Goal: Transaction & Acquisition: Purchase product/service

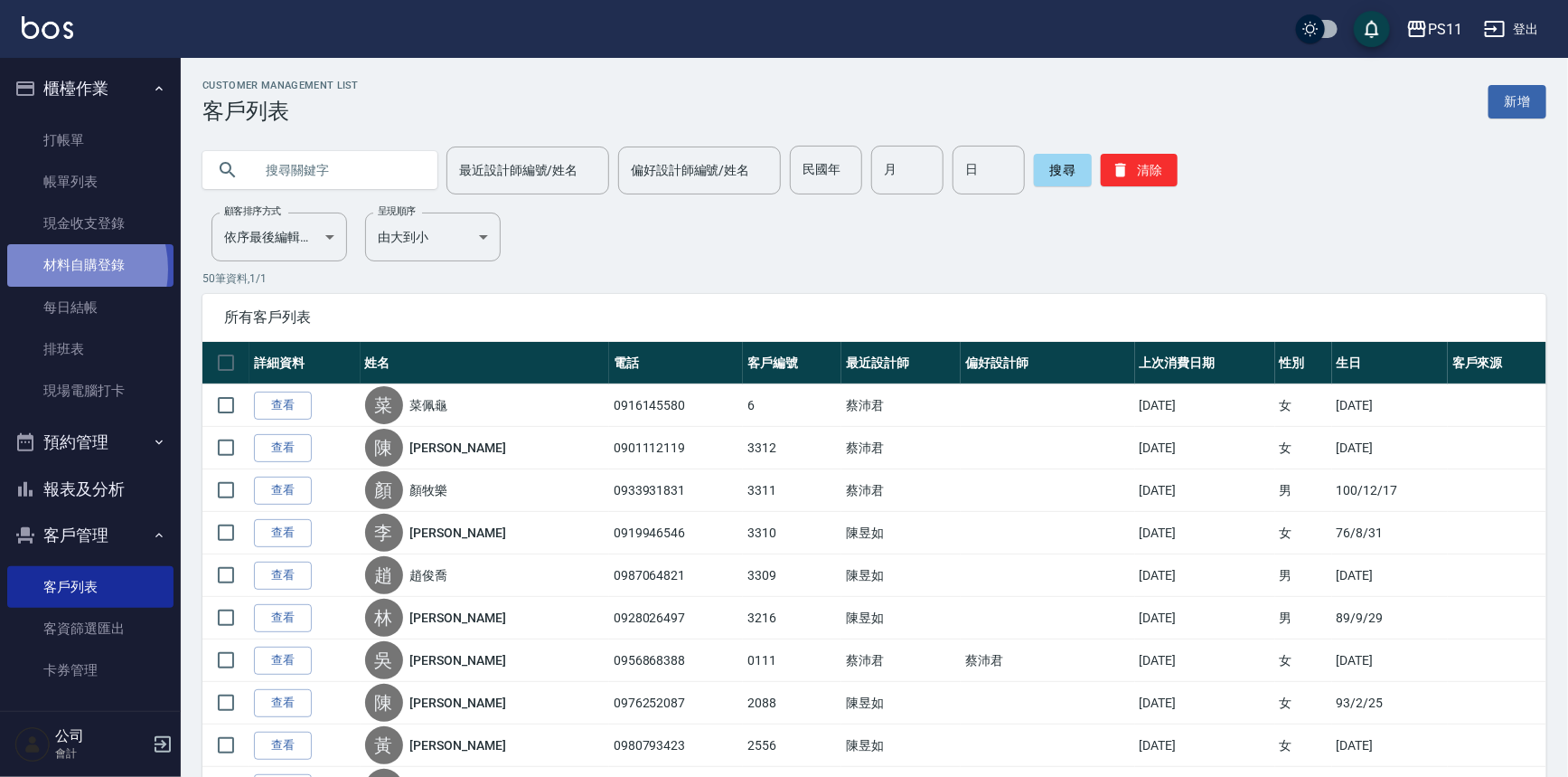
click at [60, 269] on link "材料自購登錄" at bounding box center [90, 265] width 166 height 42
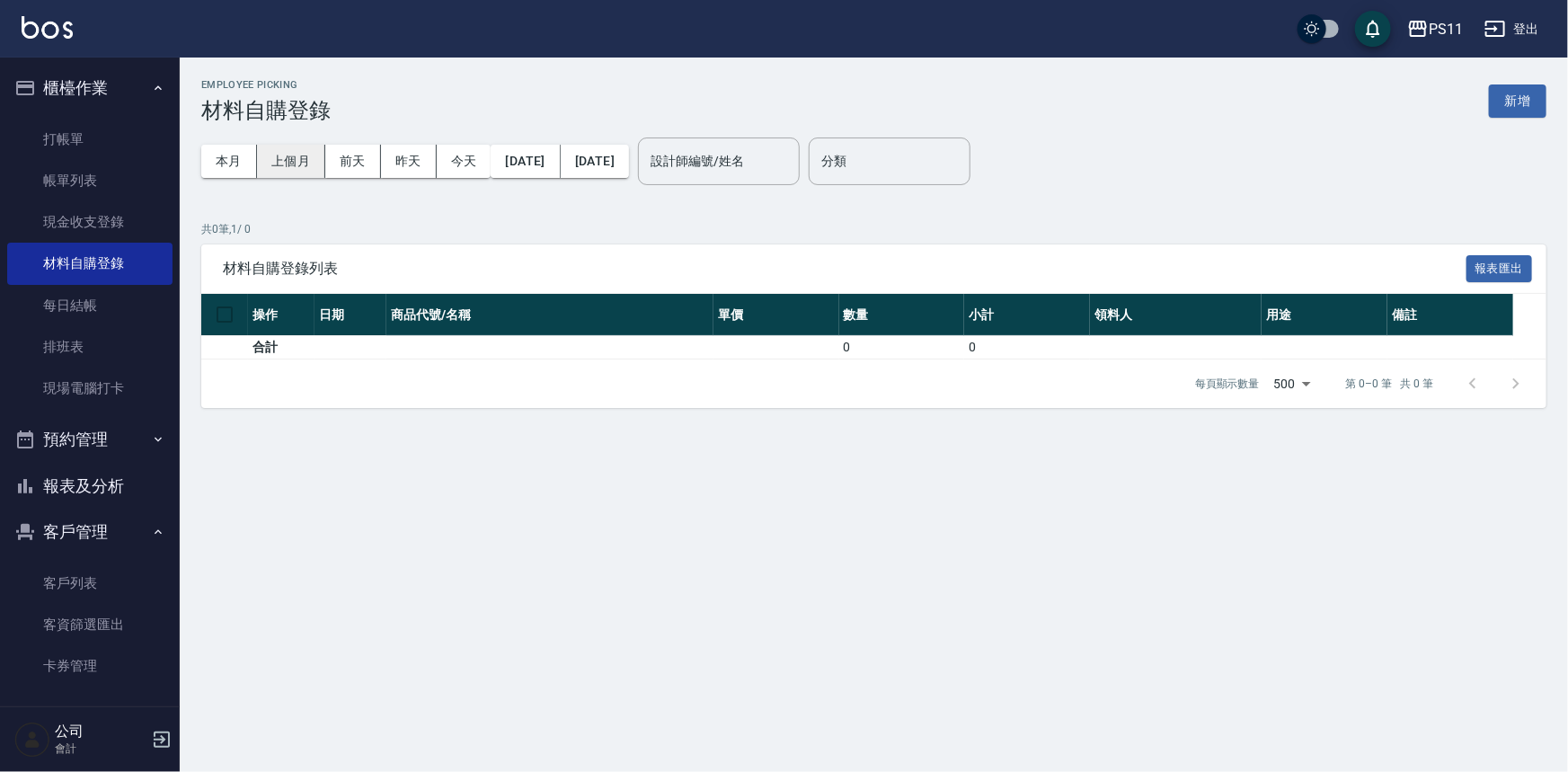
click at [288, 161] on button "上個月" at bounding box center [291, 161] width 68 height 34
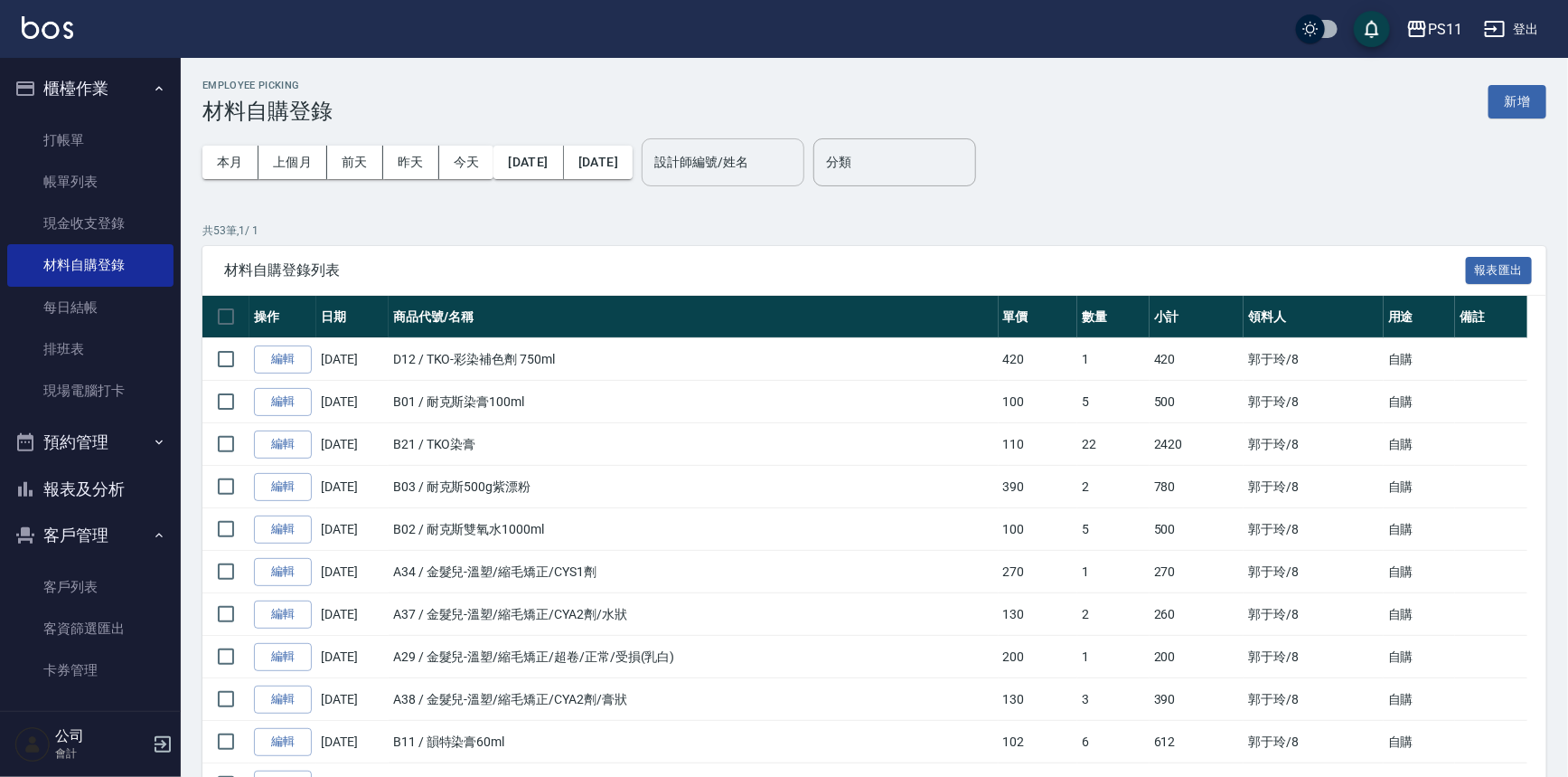
click at [790, 162] on input "設計師編號/姓名" at bounding box center [722, 162] width 146 height 32
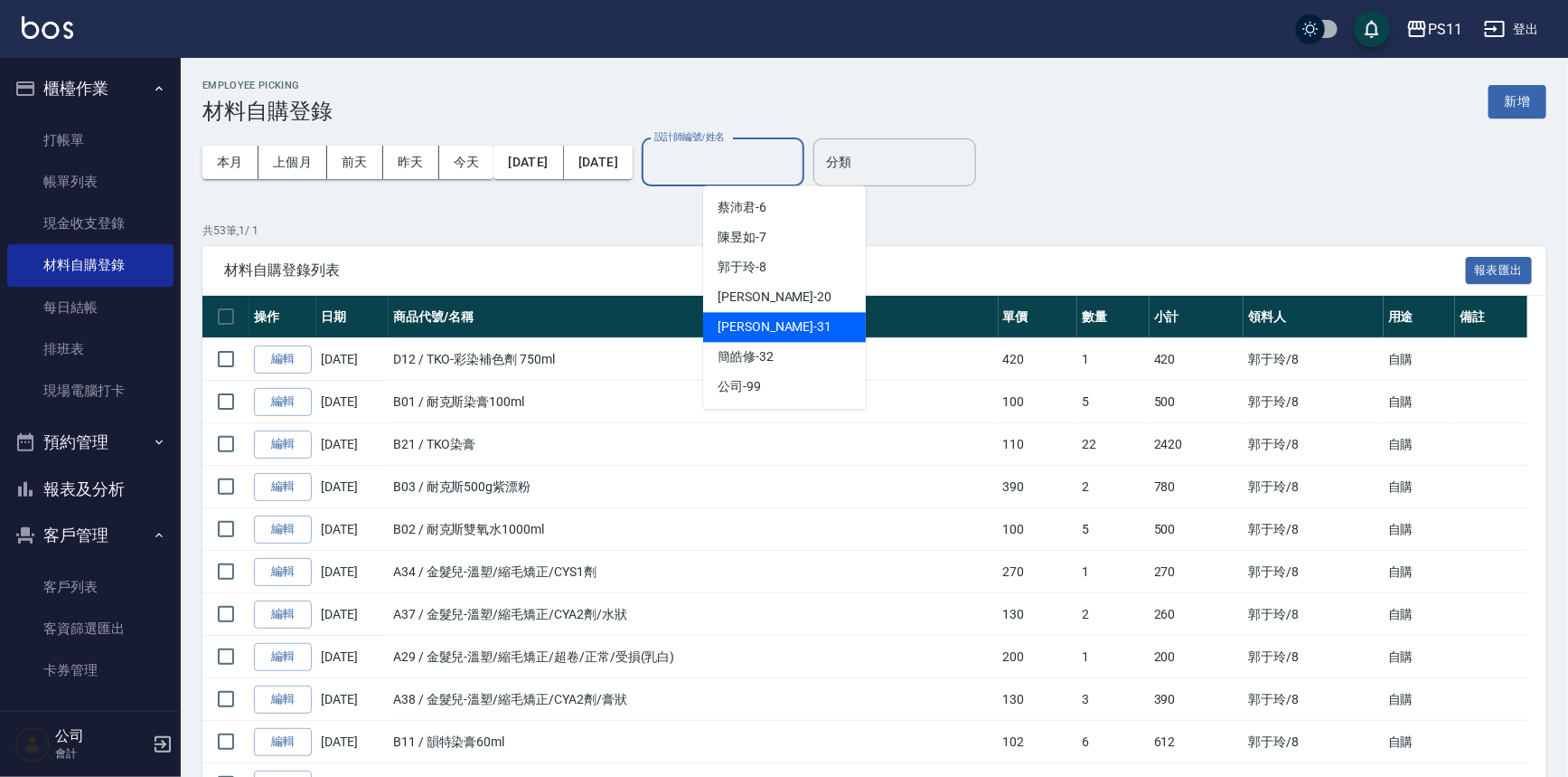
click at [808, 325] on div "[PERSON_NAME]-31" at bounding box center [784, 327] width 162 height 30
type input "[PERSON_NAME]-31"
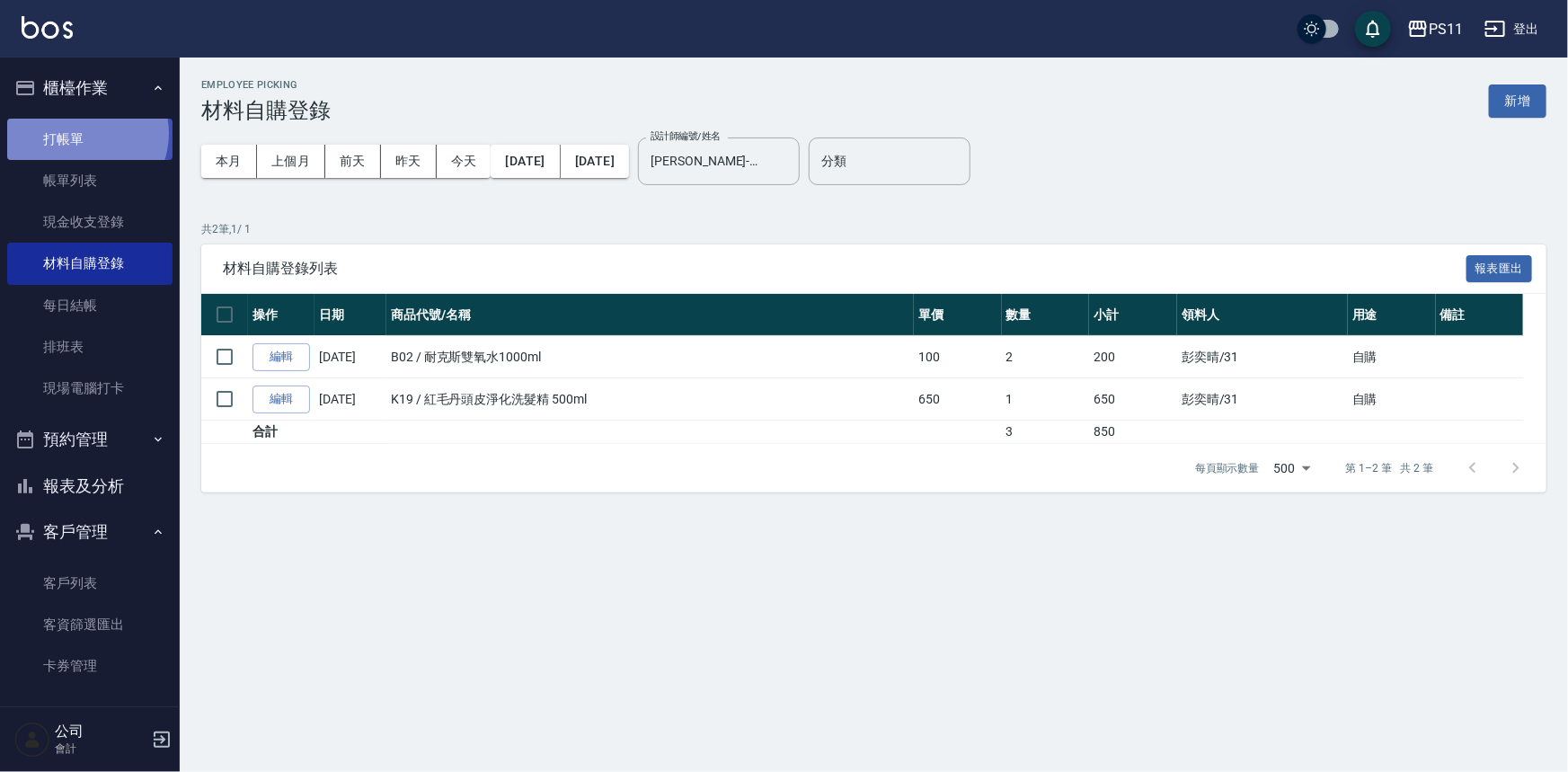
click at [81, 135] on link "打帳單" at bounding box center [89, 140] width 165 height 42
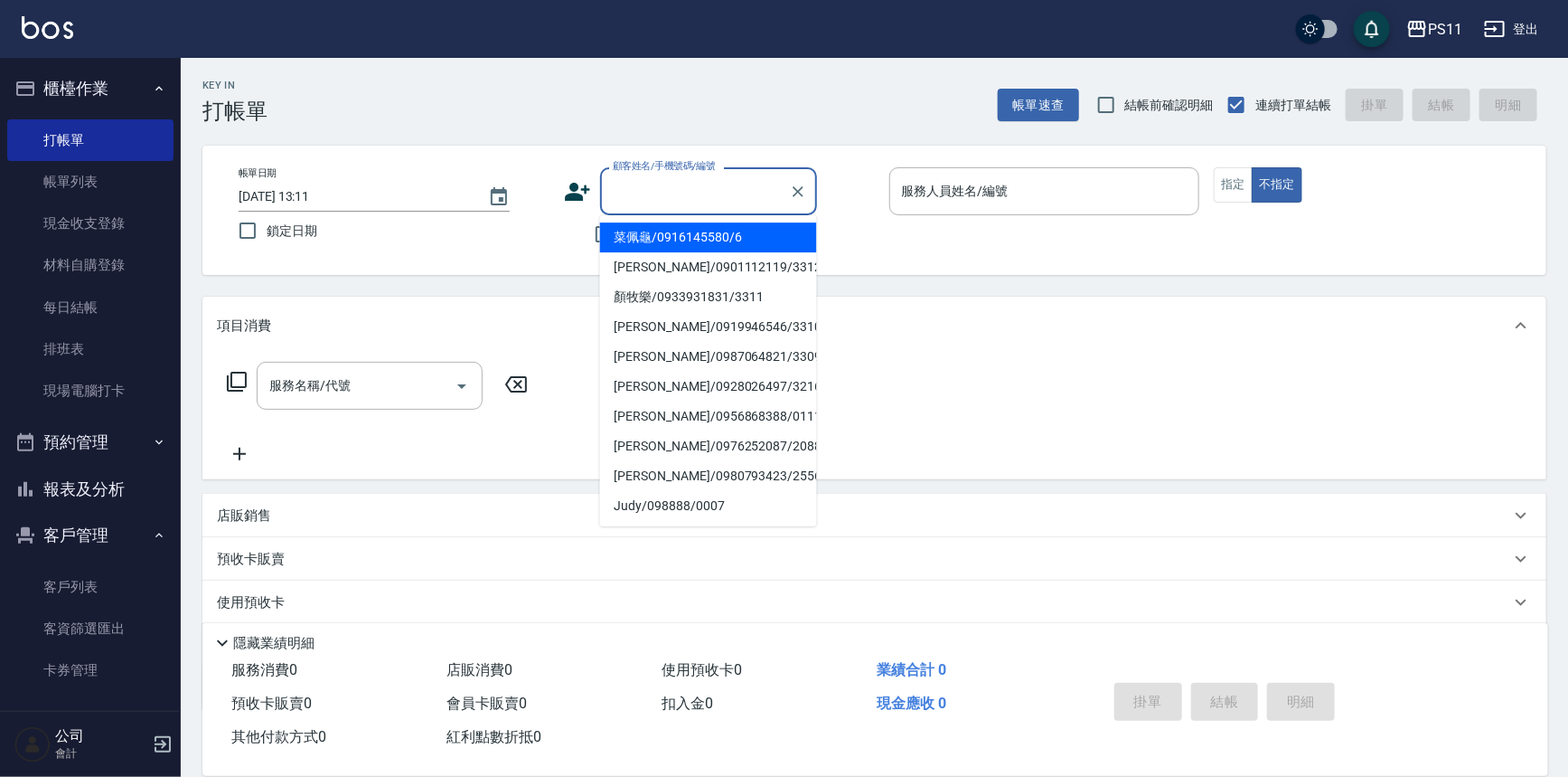
click at [738, 190] on input "顧客姓名/手機號碼/編號" at bounding box center [695, 191] width 173 height 32
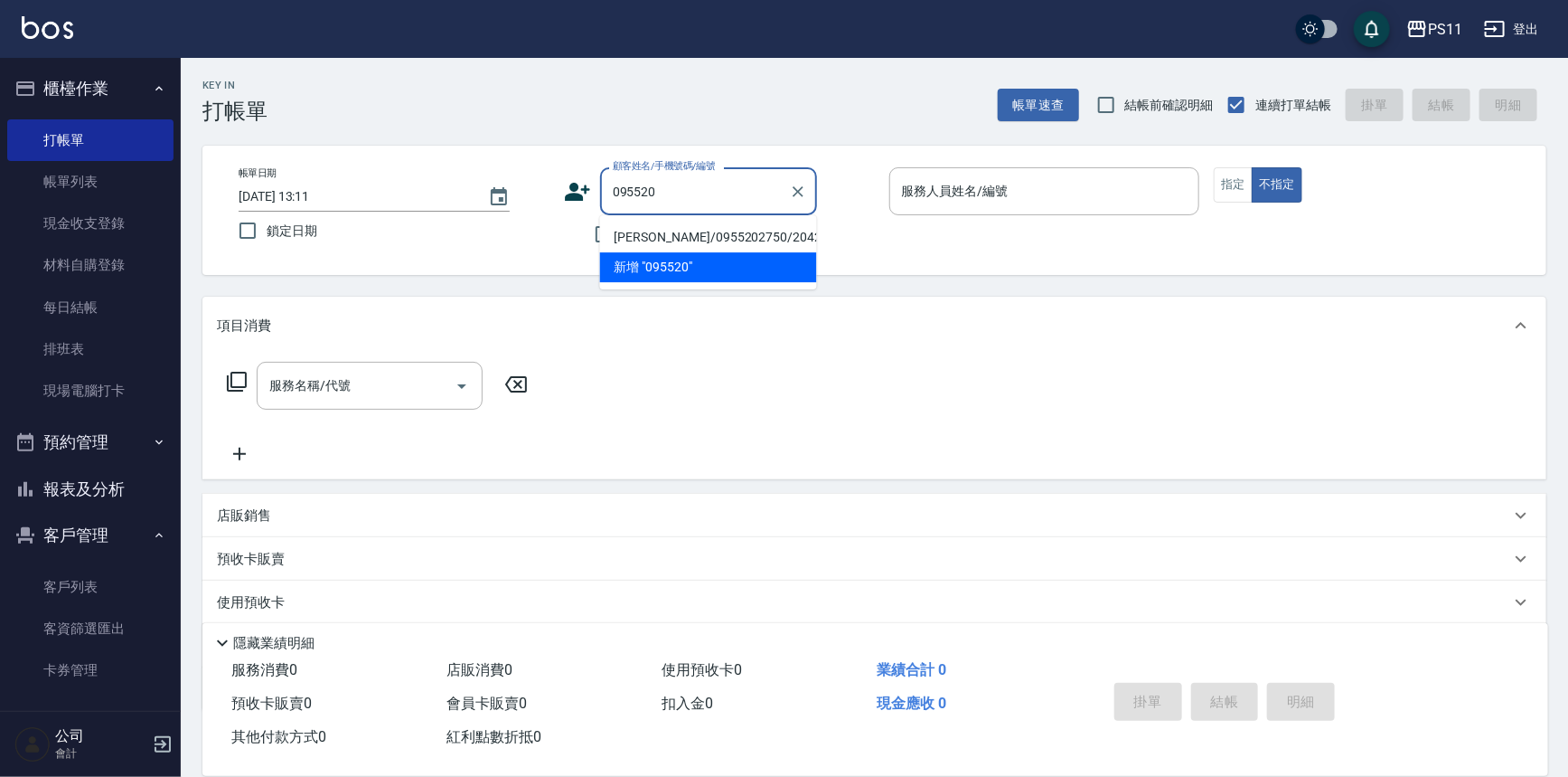
click at [743, 237] on li "[PERSON_NAME]/0955202750/2042" at bounding box center [709, 237] width 217 height 30
type input "[PERSON_NAME]/0955202750/2042"
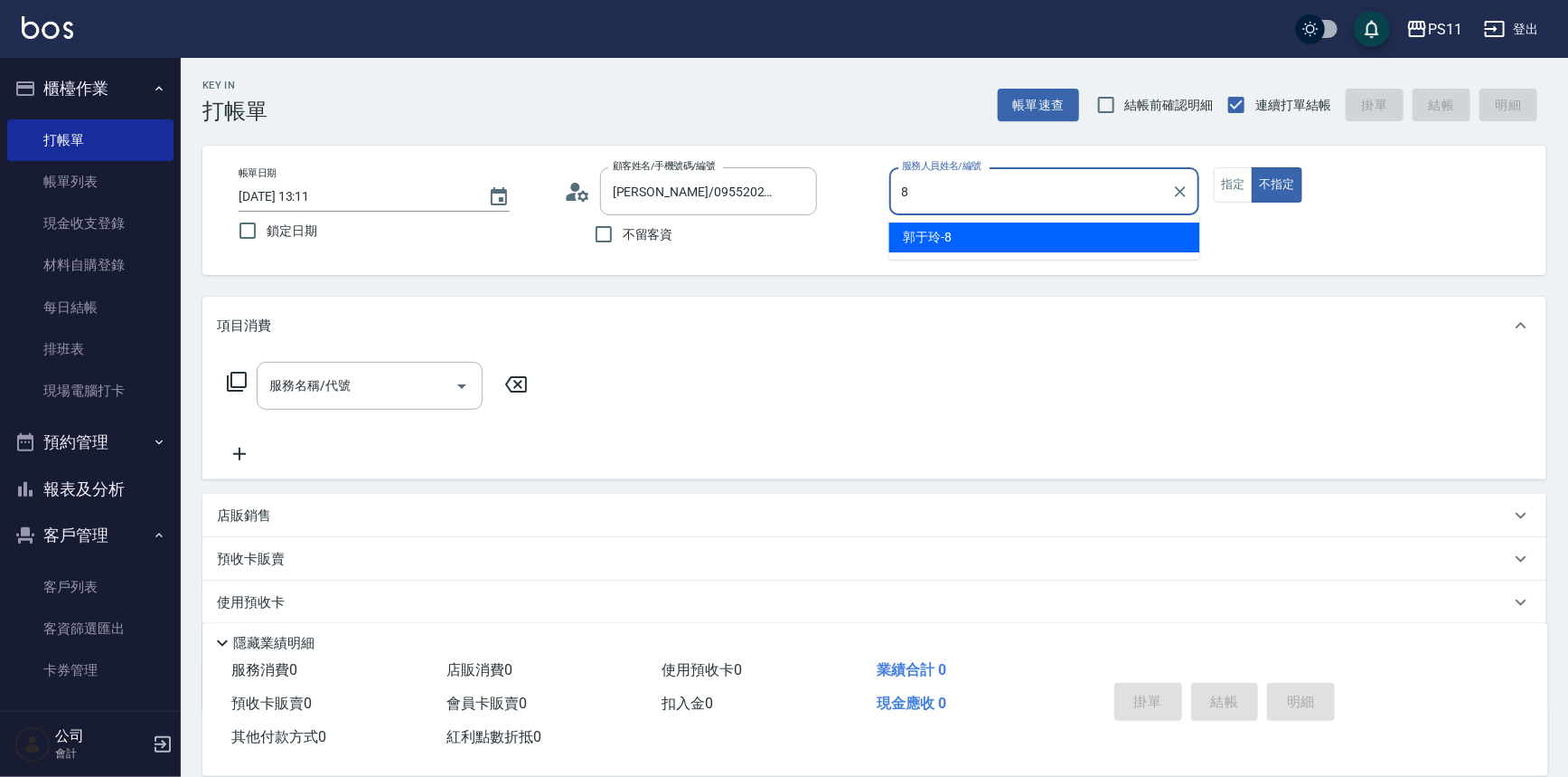
type input "郭于玲-8"
type button "false"
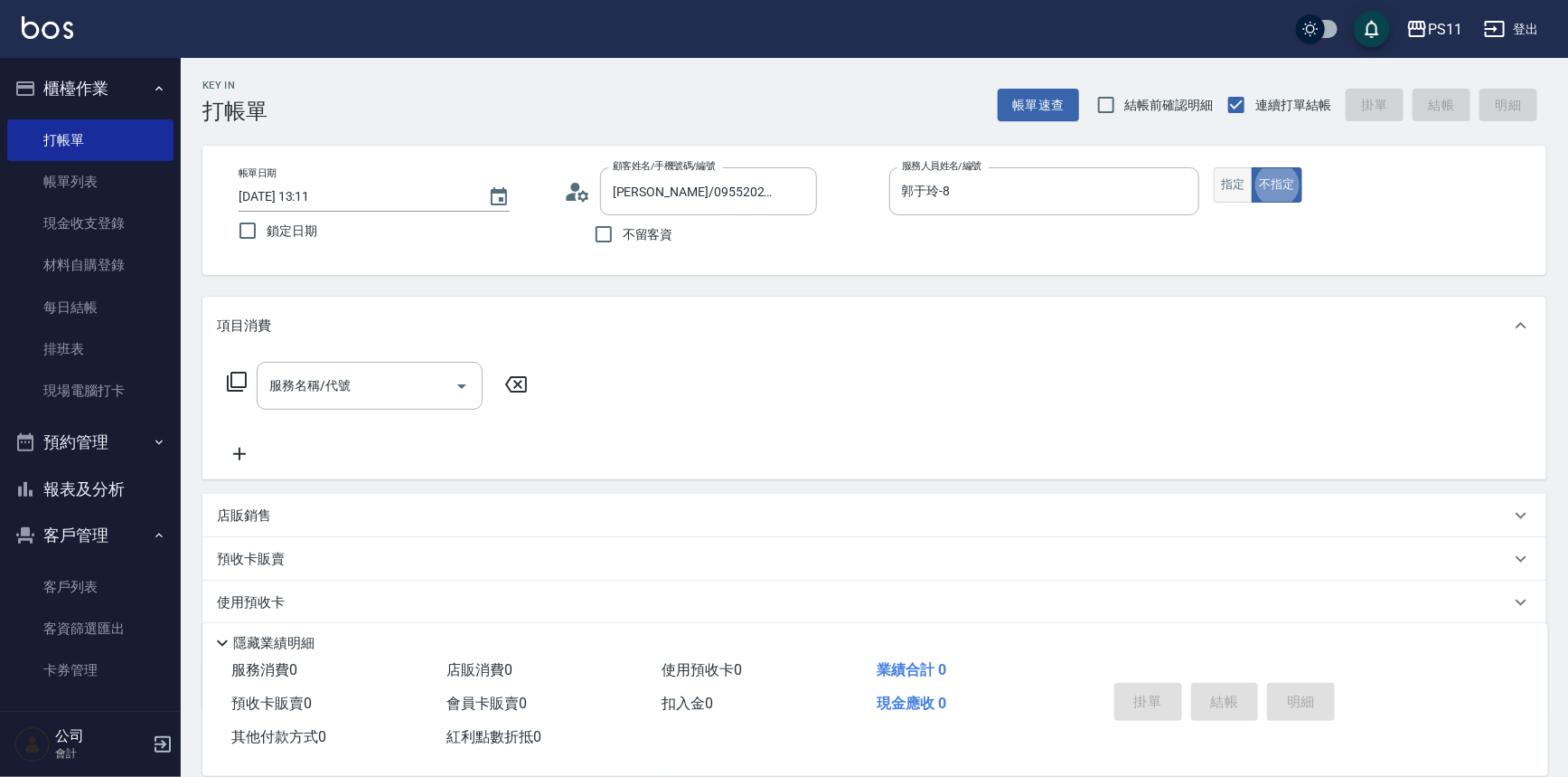
click at [1225, 186] on button "指定" at bounding box center [1233, 184] width 39 height 35
click at [236, 369] on div "服務名稱/代號 服務名稱/代號" at bounding box center [378, 386] width 322 height 48
click at [236, 376] on icon at bounding box center [237, 382] width 22 height 22
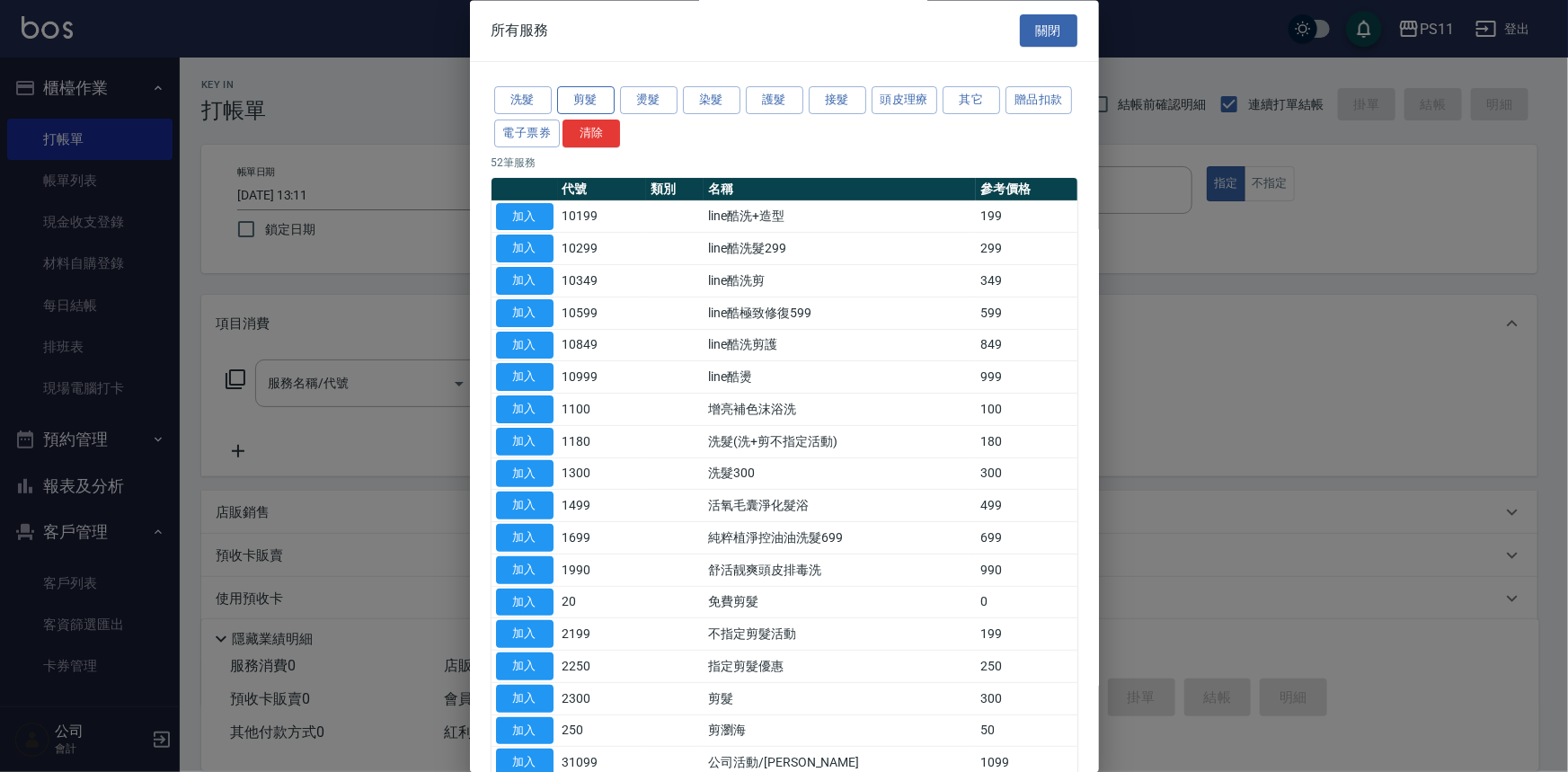
click at [580, 88] on button "剪髮" at bounding box center [586, 101] width 57 height 28
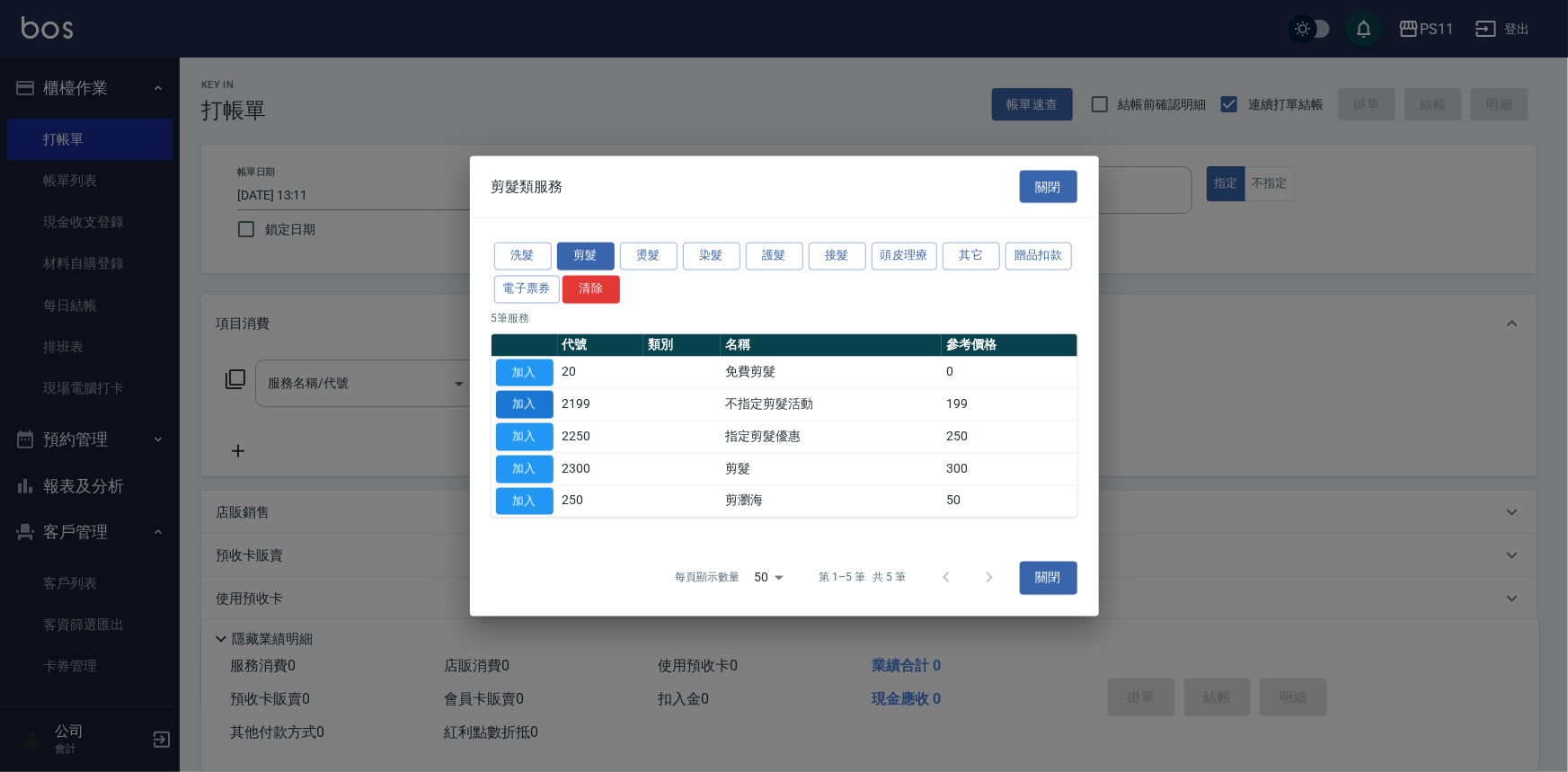
click at [533, 407] on button "加入" at bounding box center [525, 405] width 57 height 28
type input "不指定剪髮活動(2199)"
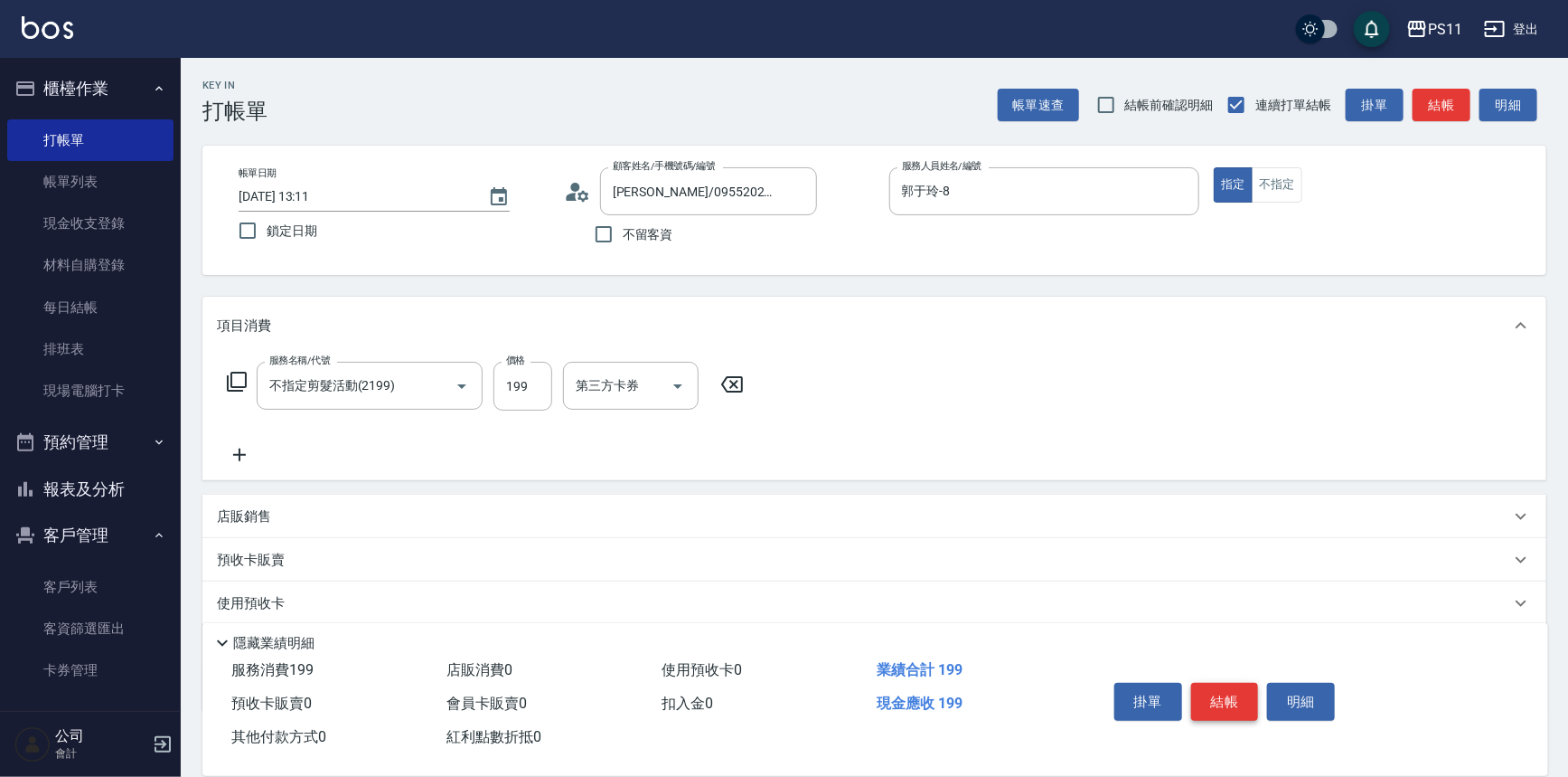
click at [1222, 704] on button "結帳" at bounding box center [1225, 701] width 68 height 38
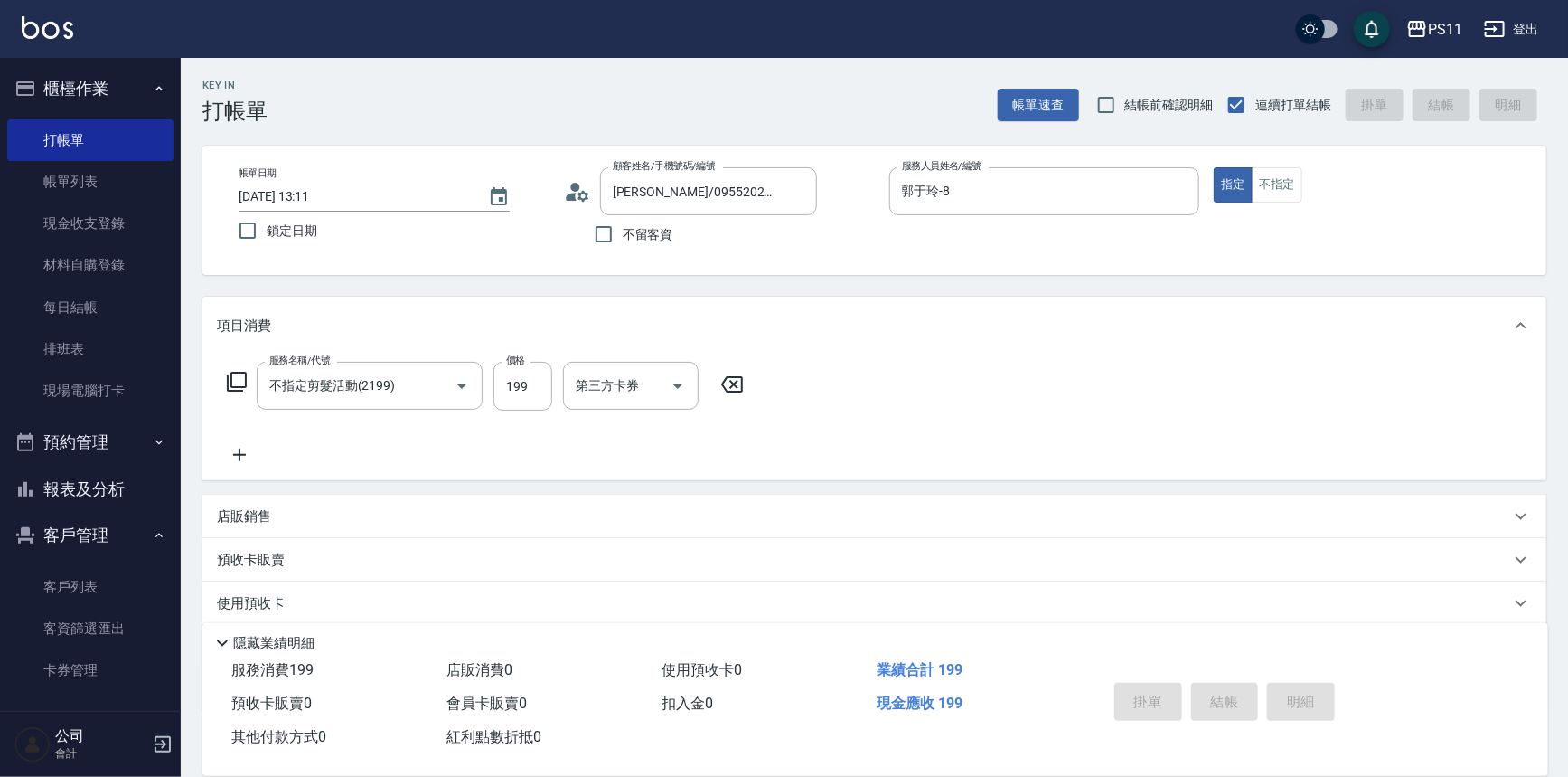
type input "[DATE] 13:32"
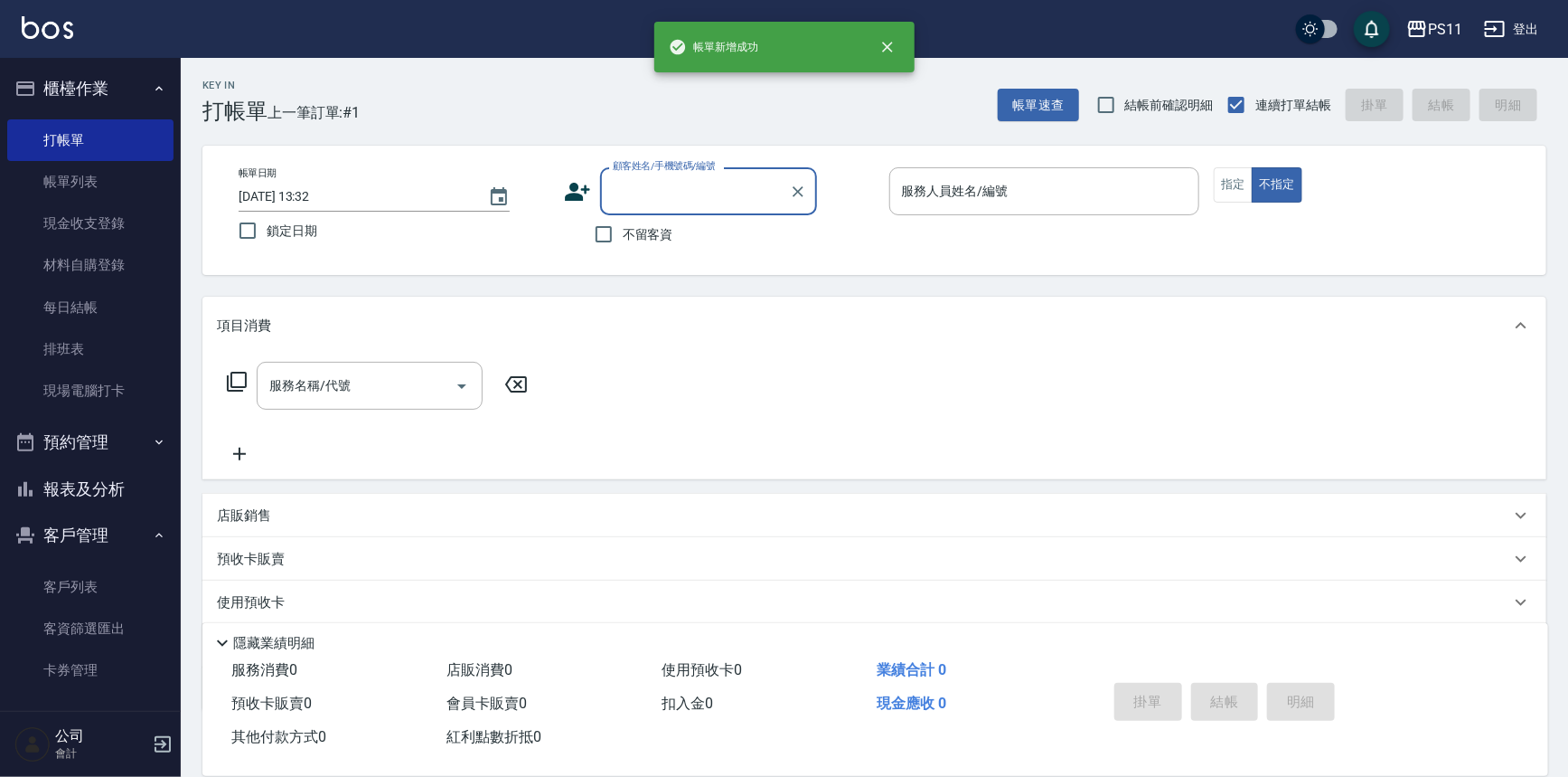
click at [698, 193] on input "顧客姓名/手機號碼/編號" at bounding box center [695, 191] width 173 height 32
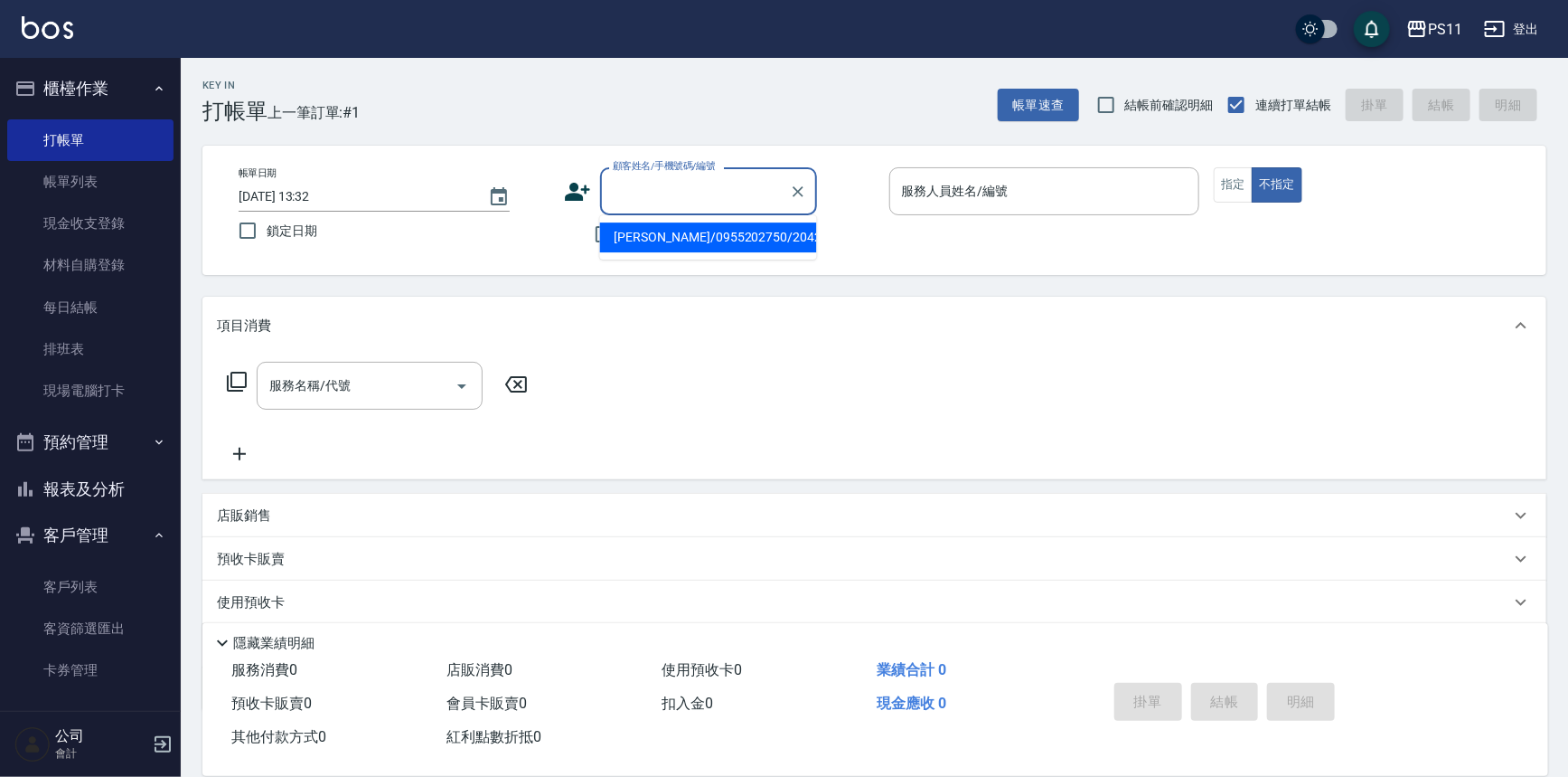
click at [696, 236] on li "[PERSON_NAME]/0955202750/2042" at bounding box center [709, 237] width 217 height 30
type input "[PERSON_NAME]/0955202750/2042"
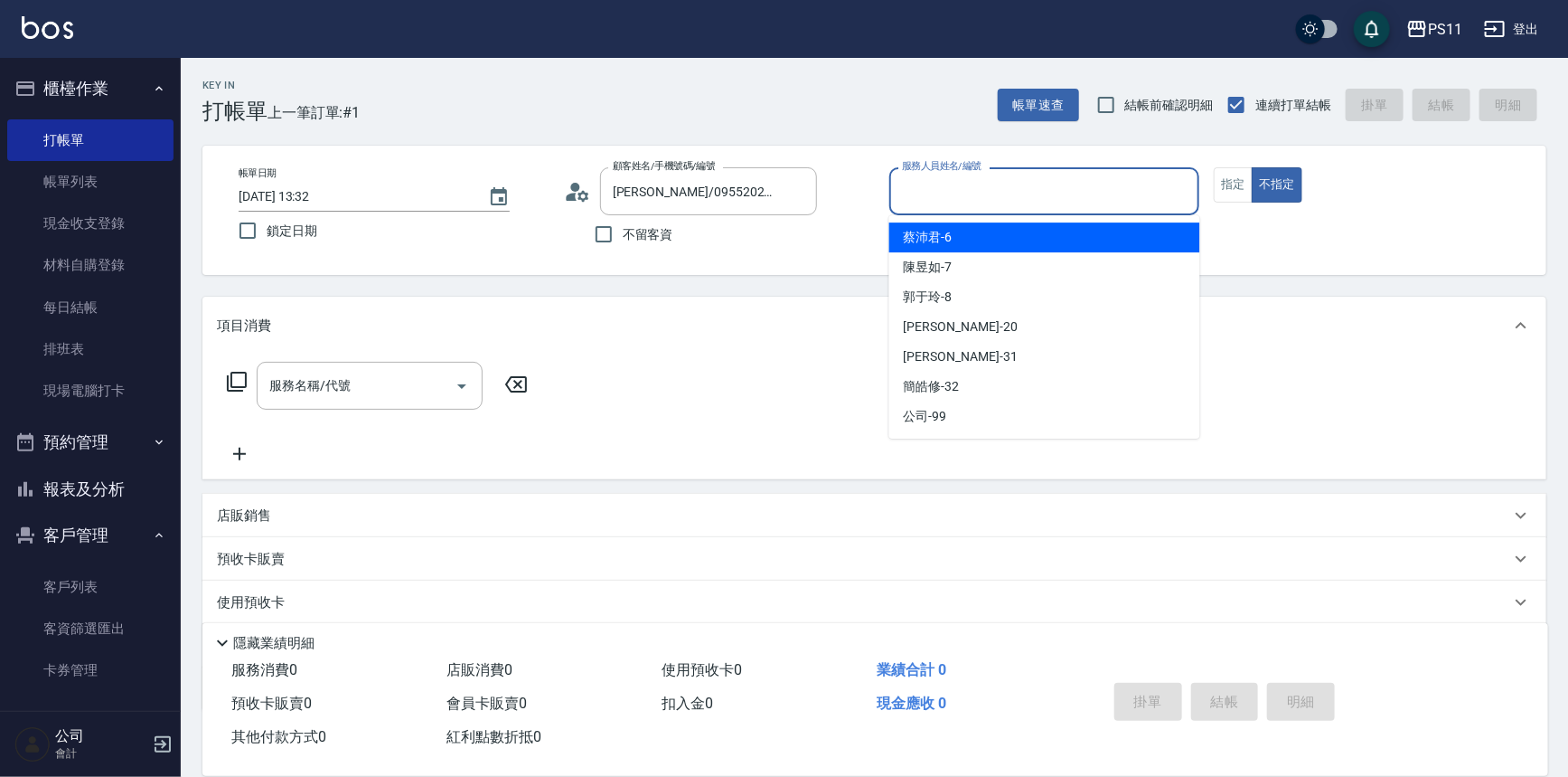
click at [983, 197] on input "服務人員姓名/編號" at bounding box center [1045, 191] width 295 height 32
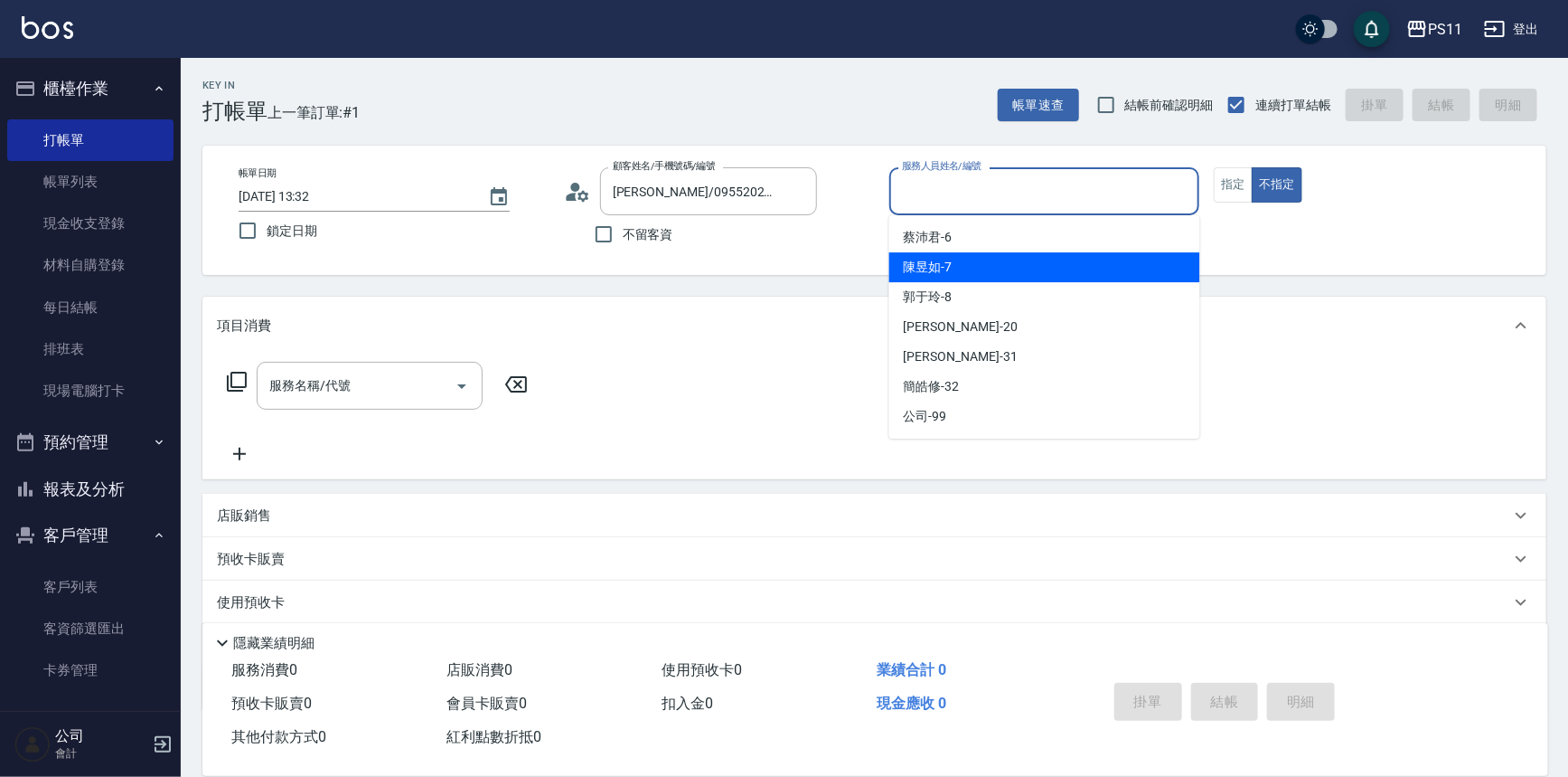
drag, startPoint x: 955, startPoint y: 265, endPoint x: 1231, endPoint y: 218, distance: 280.0
click at [957, 265] on div "陳昱如 -7" at bounding box center [1045, 267] width 311 height 30
type input "陳昱如-7"
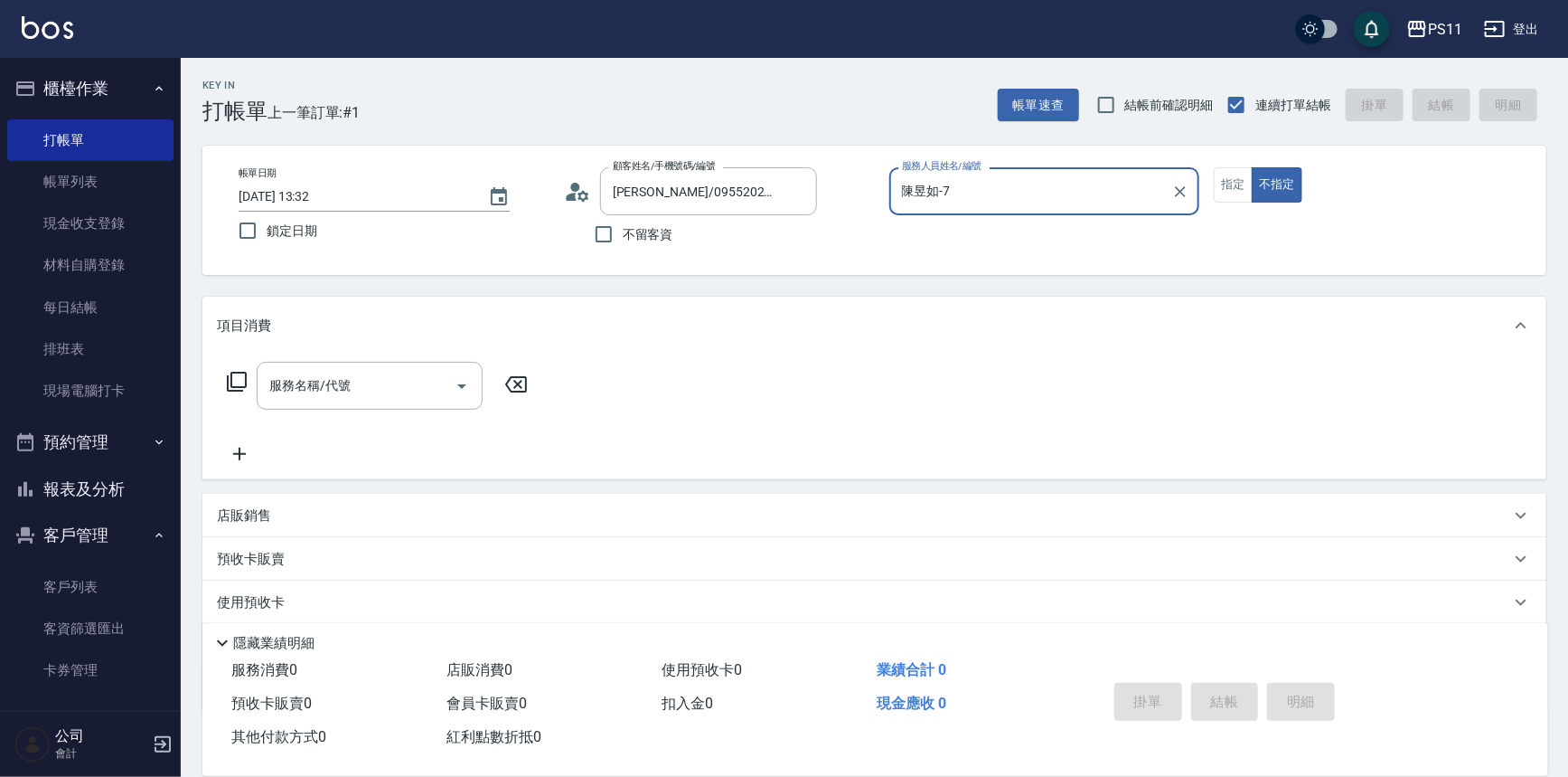
click at [1235, 204] on div "帳單日期 [DATE] 13:32 鎖定日期 顧客姓名/手機號碼/編號 [PERSON_NAME]/0955202750/2042 顧客姓名/手機號碼/編號 …" at bounding box center [875, 210] width 1301 height 86
click at [1233, 201] on div "帳單日期 [DATE] 13:32 鎖定日期 顧客姓名/手機號碼/編號 [PERSON_NAME]/0955202750/2042 顧客姓名/手機號碼/編號 …" at bounding box center [875, 210] width 1301 height 86
click at [1233, 198] on button "指定" at bounding box center [1233, 184] width 39 height 35
click at [239, 374] on icon at bounding box center [237, 382] width 22 height 22
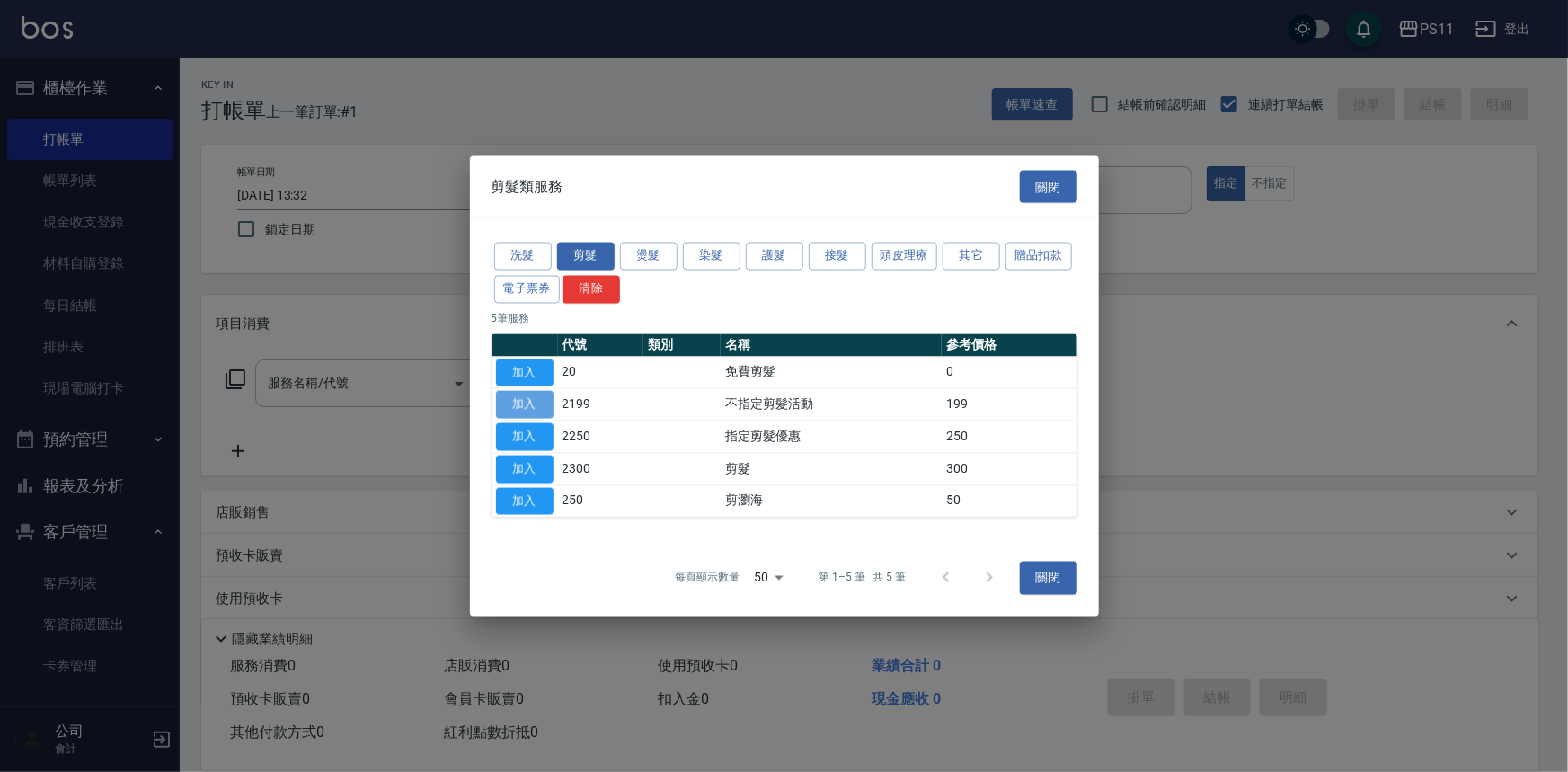
drag, startPoint x: 526, startPoint y: 405, endPoint x: 1043, endPoint y: 535, distance: 533.1
click at [527, 405] on button "加入" at bounding box center [525, 405] width 57 height 28
type input "不指定剪髮活動(2199)"
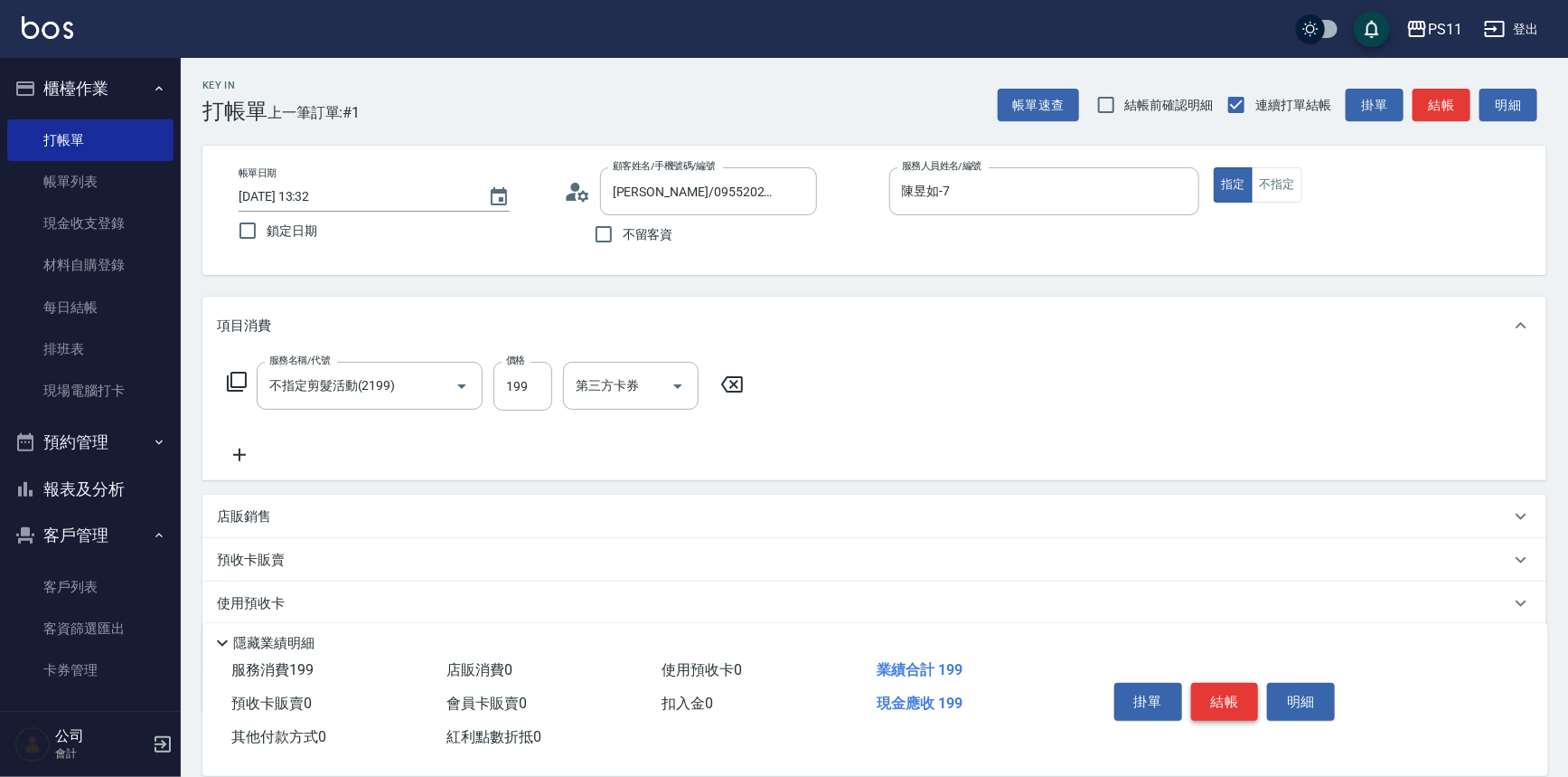
click at [1215, 686] on button "結帳" at bounding box center [1225, 701] width 68 height 38
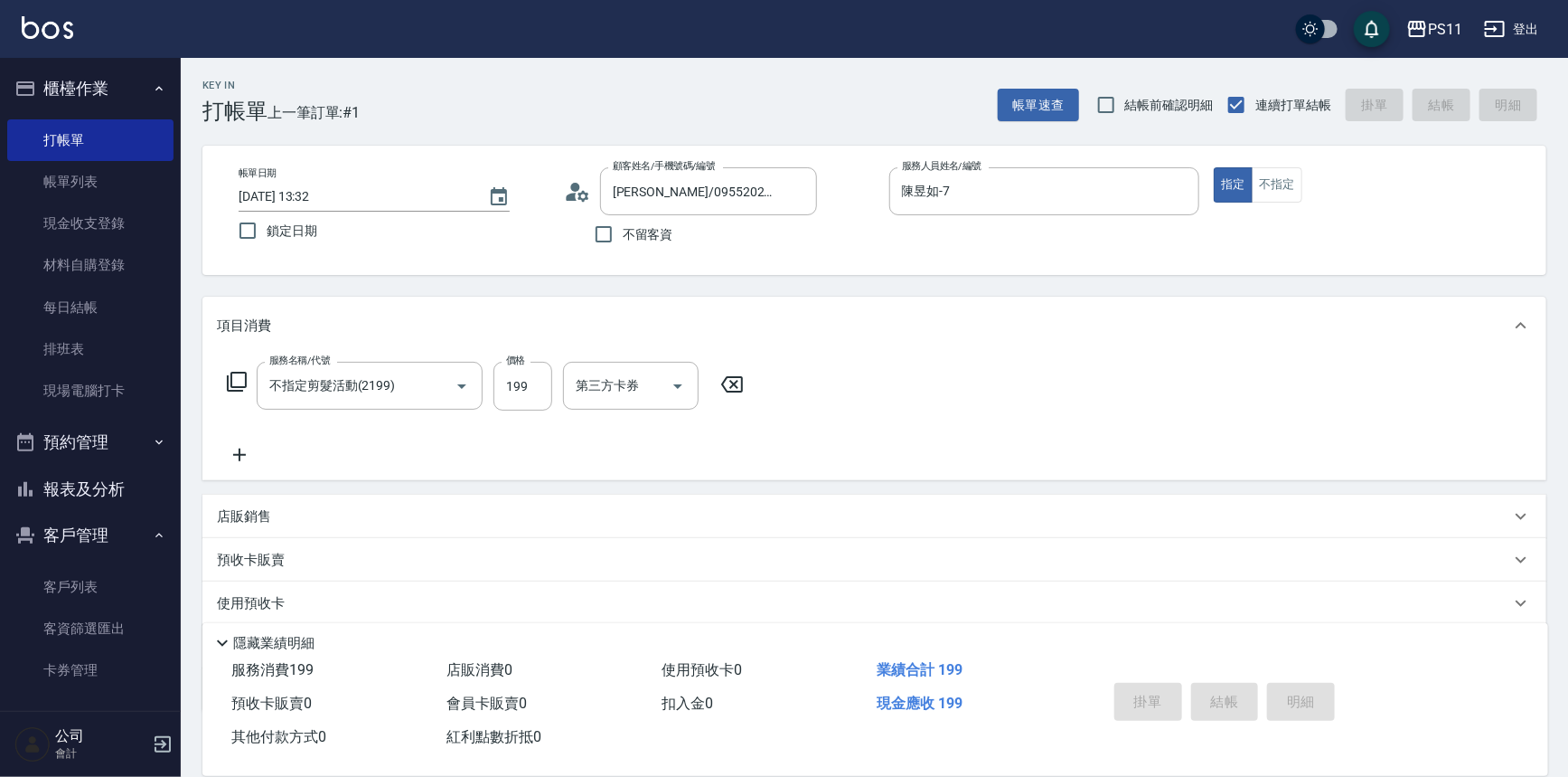
type input "[DATE] 13:33"
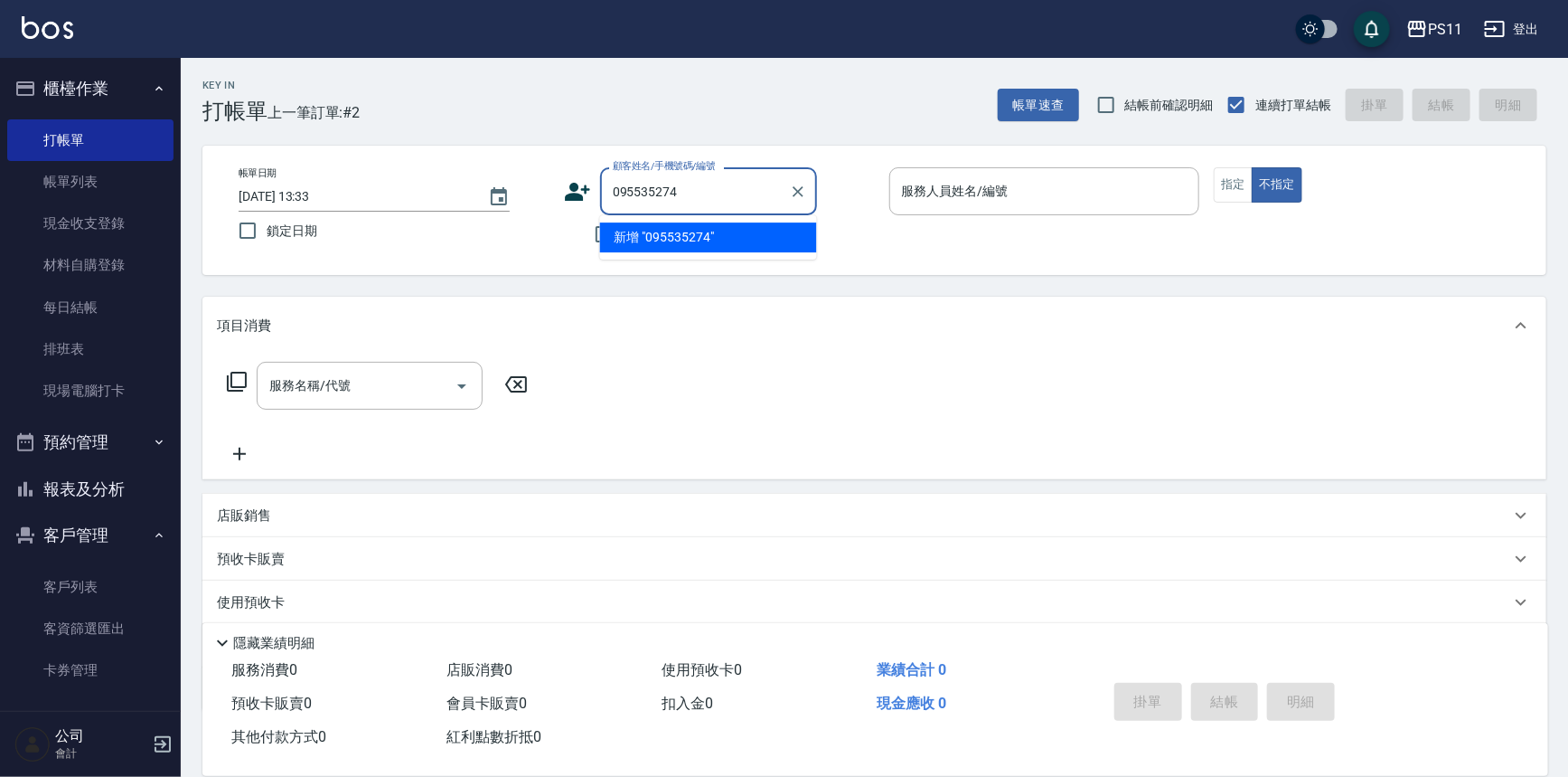
type input "0955352747"
drag, startPoint x: 698, startPoint y: 171, endPoint x: 716, endPoint y: 188, distance: 24.8
click at [705, 180] on div "顧客姓名/手機號碼/編號 0955352747 顧客姓名/手機號碼/編號" at bounding box center [709, 191] width 217 height 48
drag, startPoint x: 716, startPoint y: 188, endPoint x: 167, endPoint y: 119, distance: 553.3
click at [135, 123] on div "PS11 登出 櫃檯作業 打帳單 帳單列表 現金收支登錄 材料自購登錄 每日結帳 排班表 現場電腦打卡 預約管理 預約管理 單日預約紀錄 單週預約紀錄 報表及…" at bounding box center [784, 440] width 1568 height 881
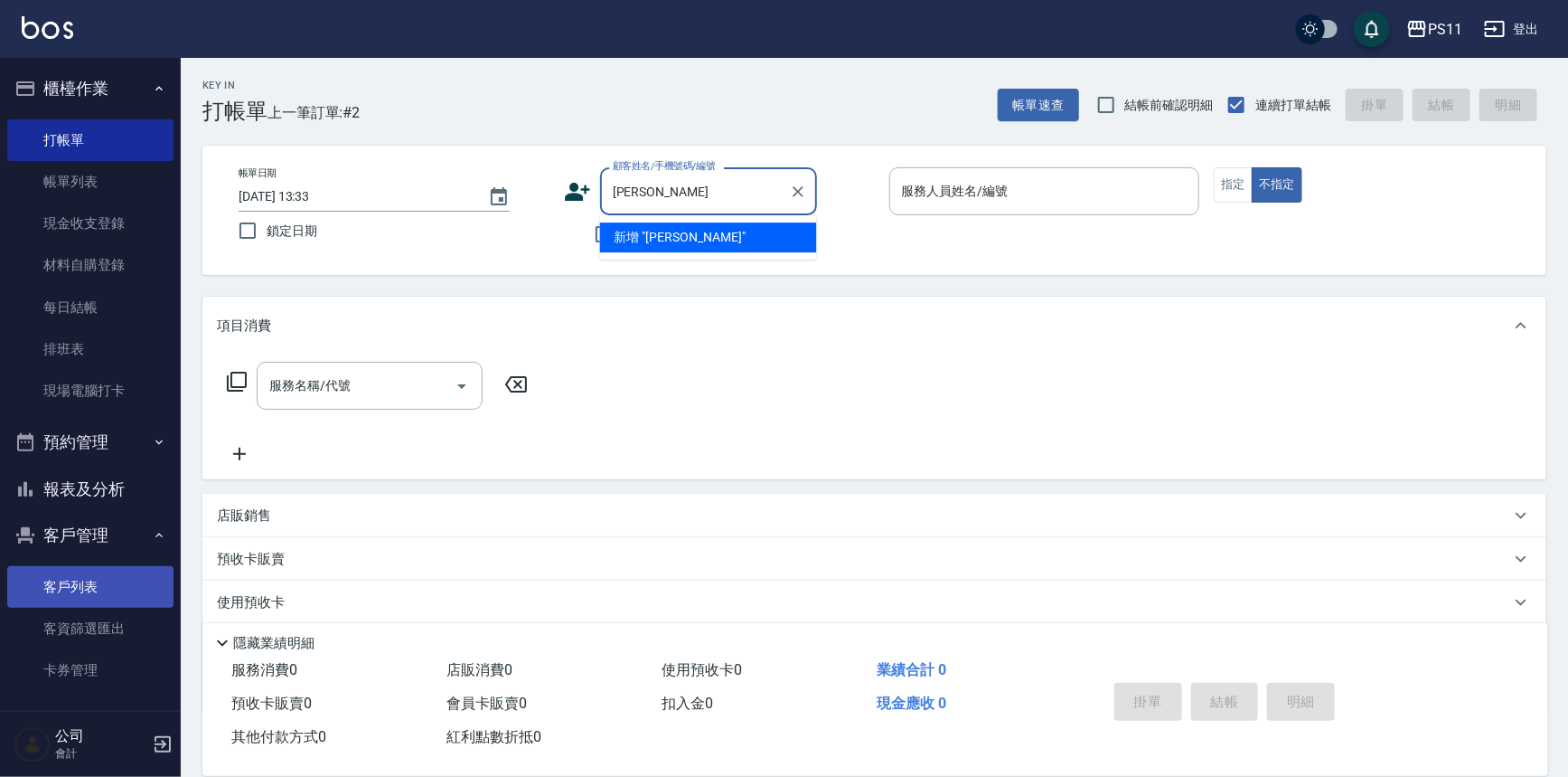
type input "[PERSON_NAME]"
click at [103, 597] on link "客戶列表" at bounding box center [90, 587] width 166 height 42
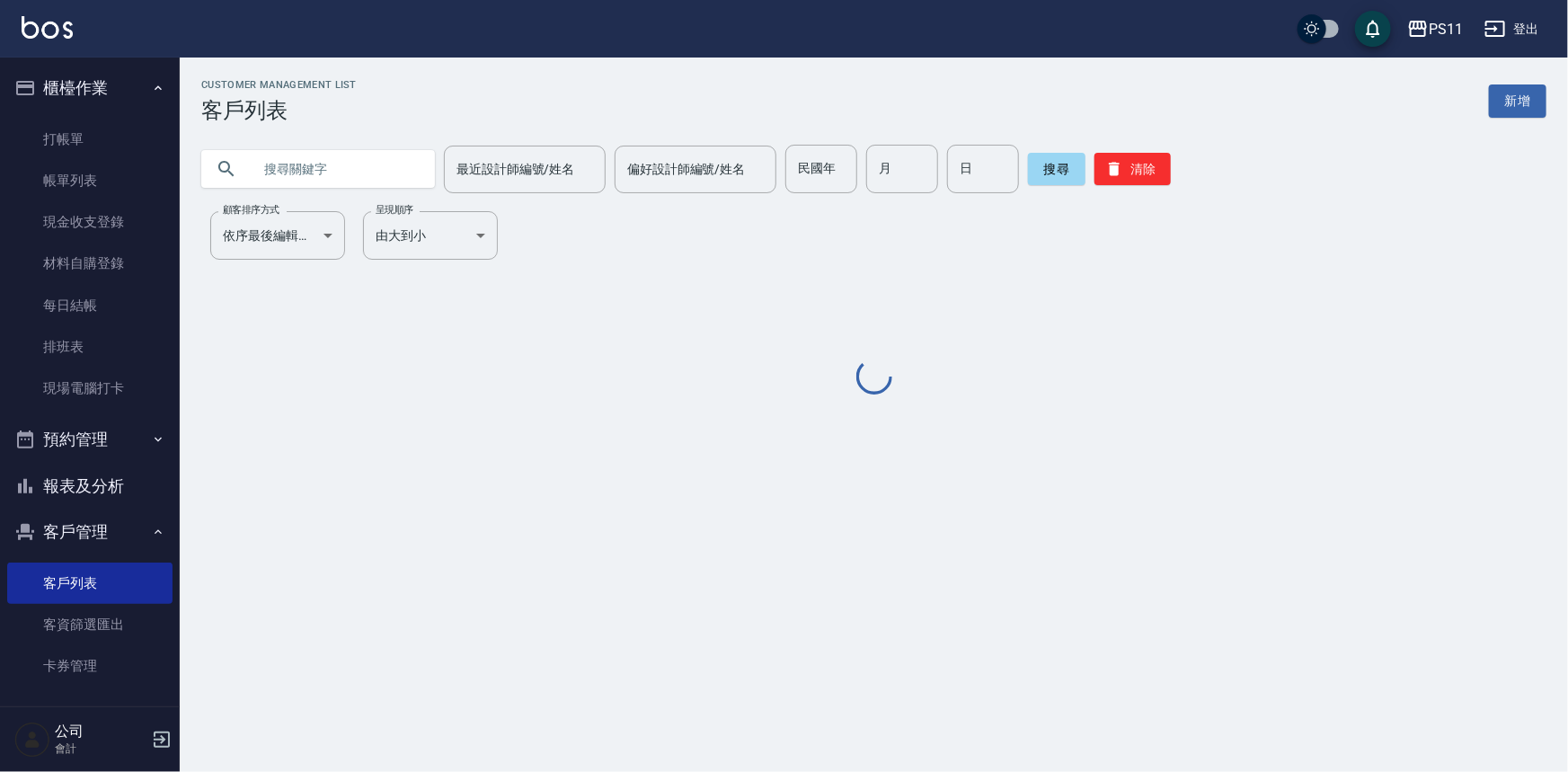
click at [316, 161] on input "text" at bounding box center [336, 168] width 169 height 48
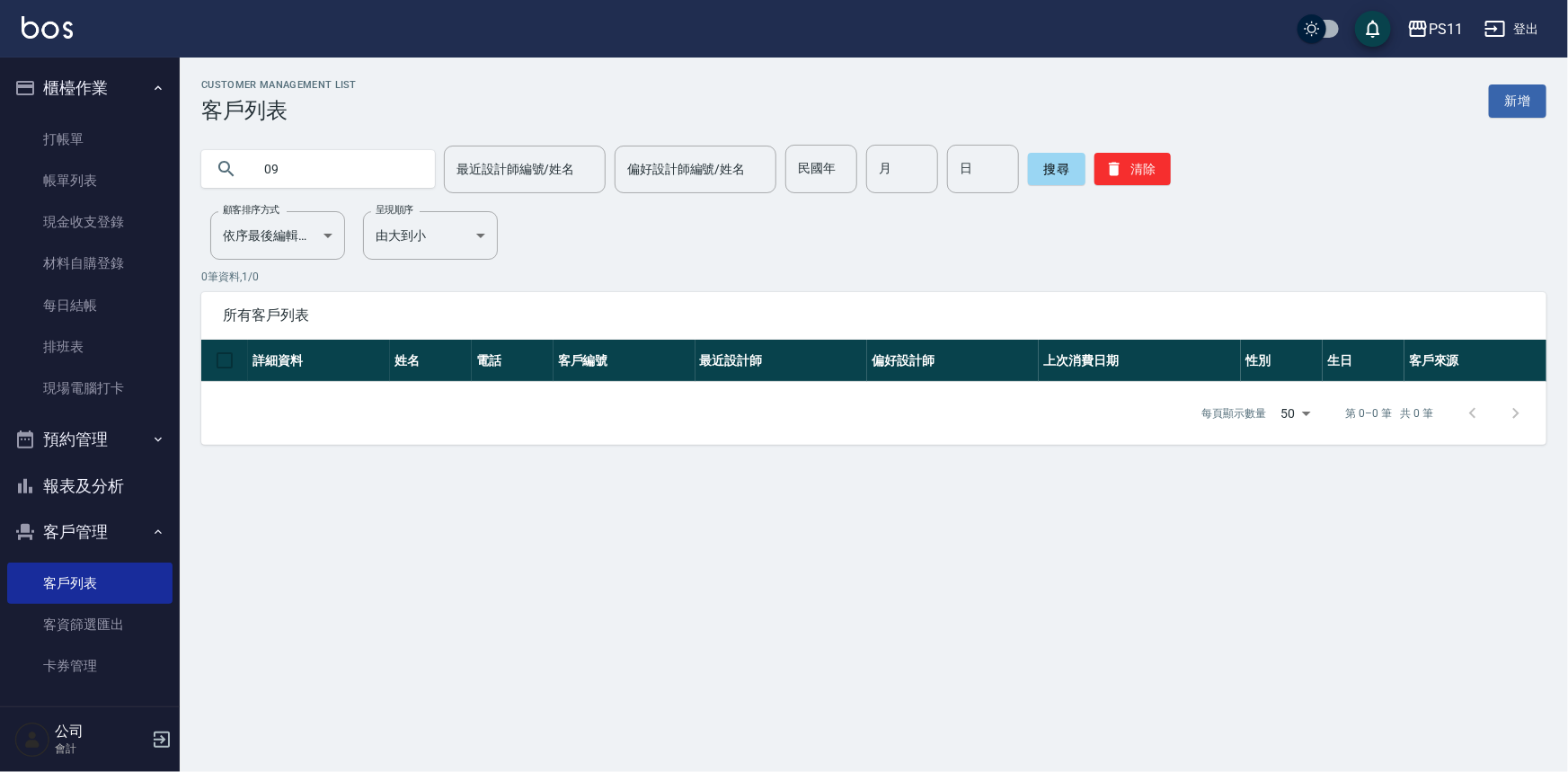
type input "0"
type input "[PERSON_NAME]"
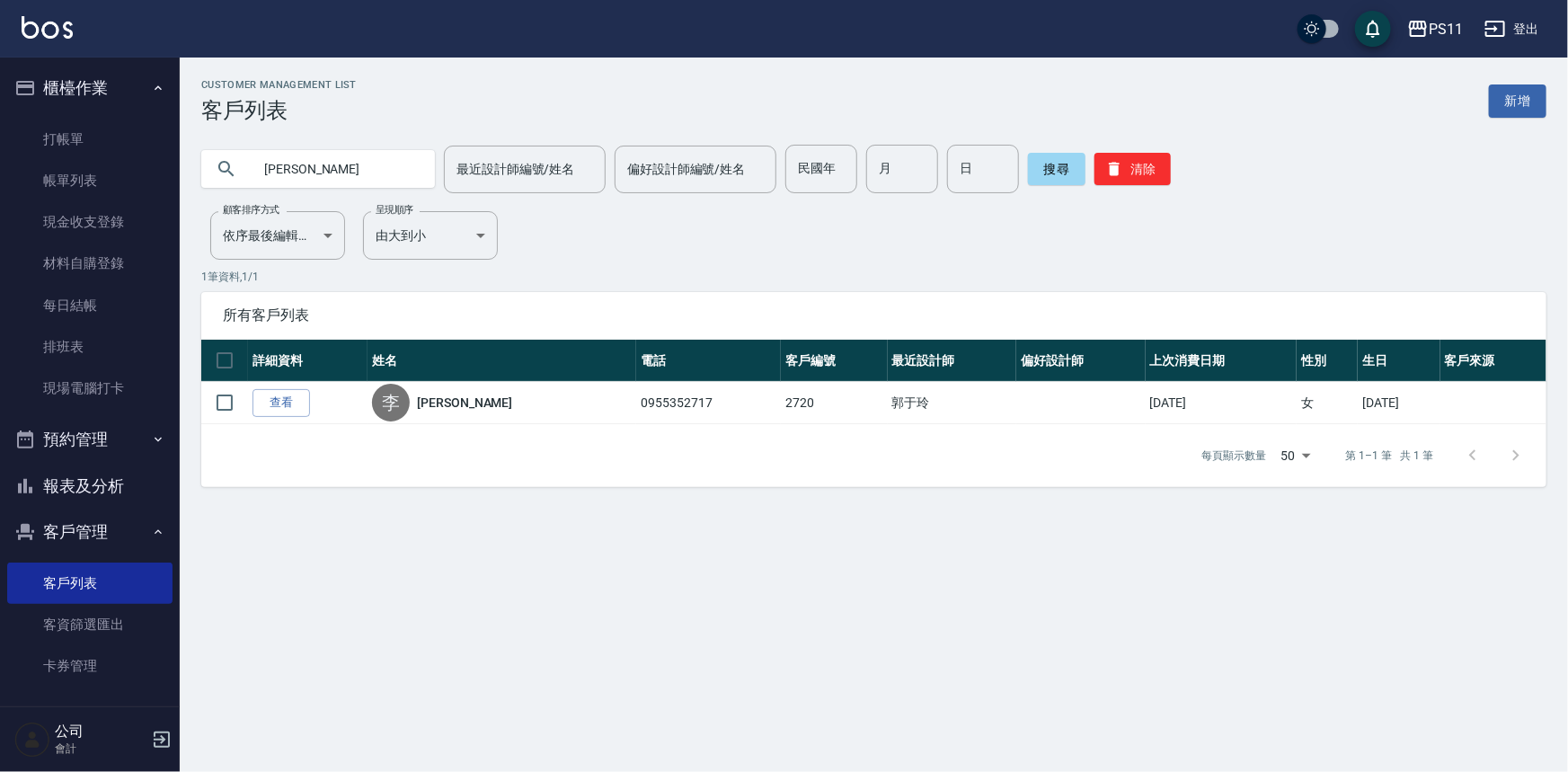
click at [286, 401] on link "查看" at bounding box center [281, 403] width 57 height 28
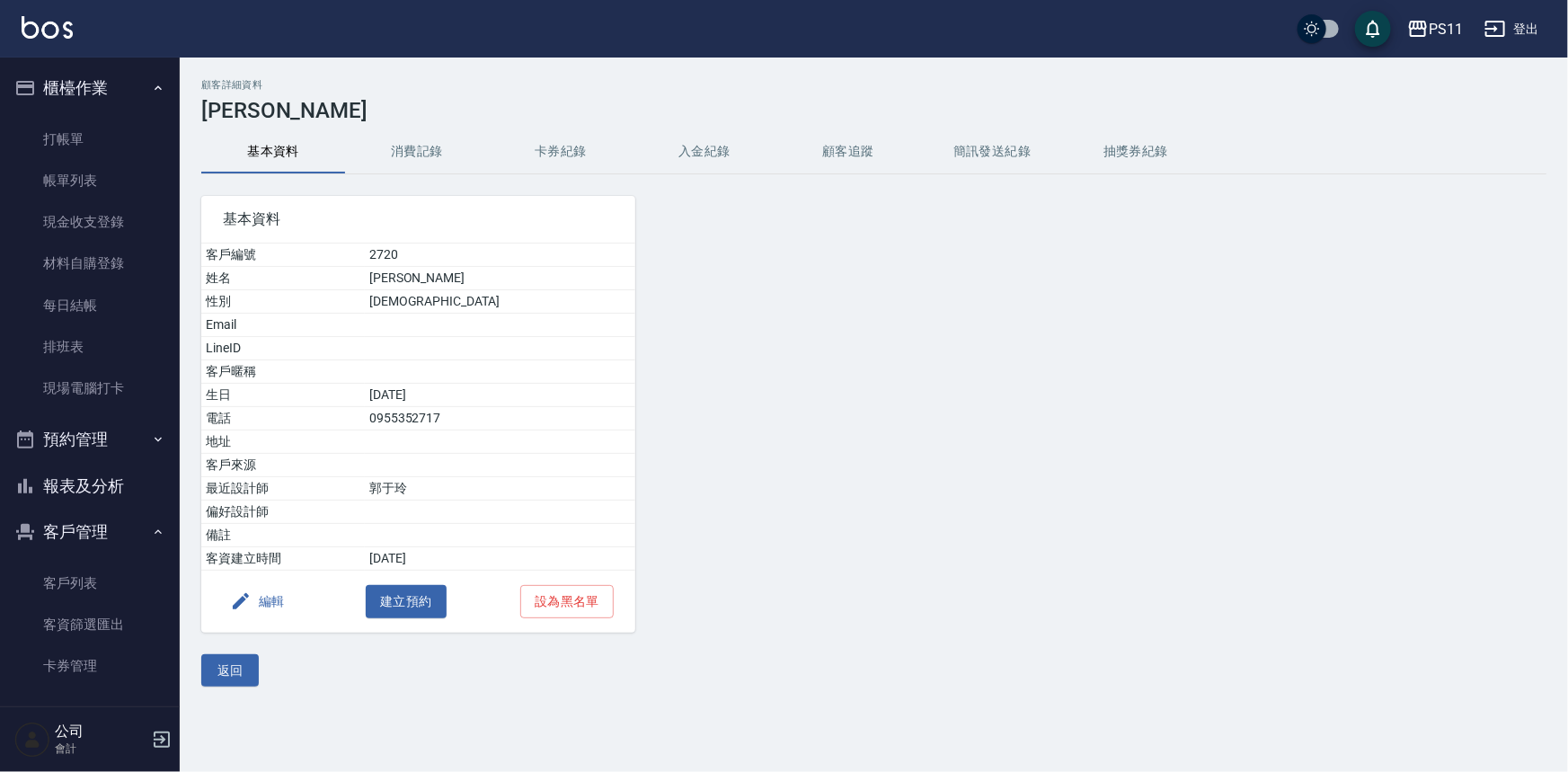
click at [251, 599] on button "編輯" at bounding box center [257, 602] width 69 height 34
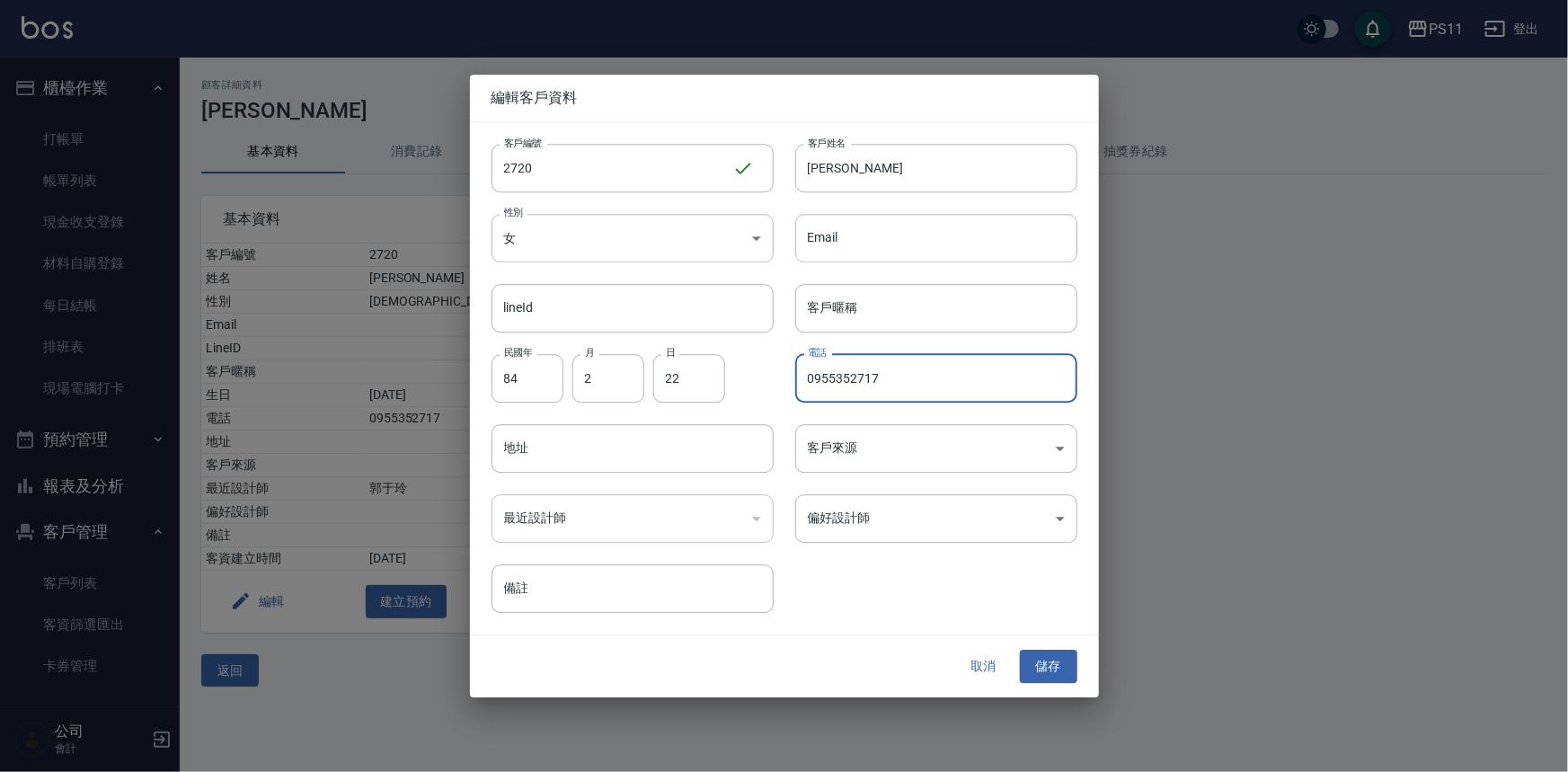
click at [899, 402] on input "0955352717" at bounding box center [935, 378] width 282 height 48
type input "0955352747"
click at [1056, 654] on button "儲存" at bounding box center [1048, 667] width 57 height 34
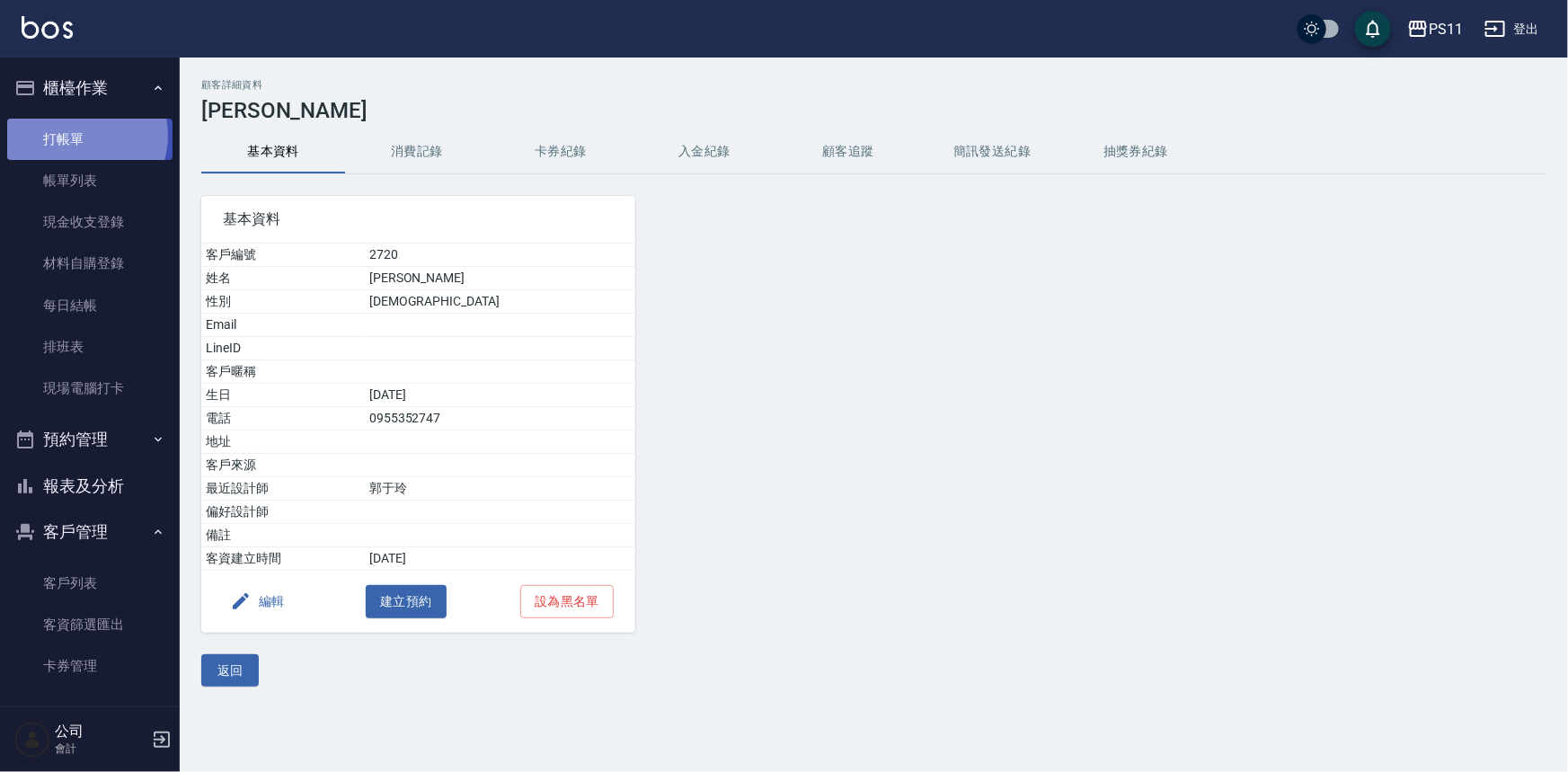
click at [77, 135] on link "打帳單" at bounding box center [89, 140] width 165 height 42
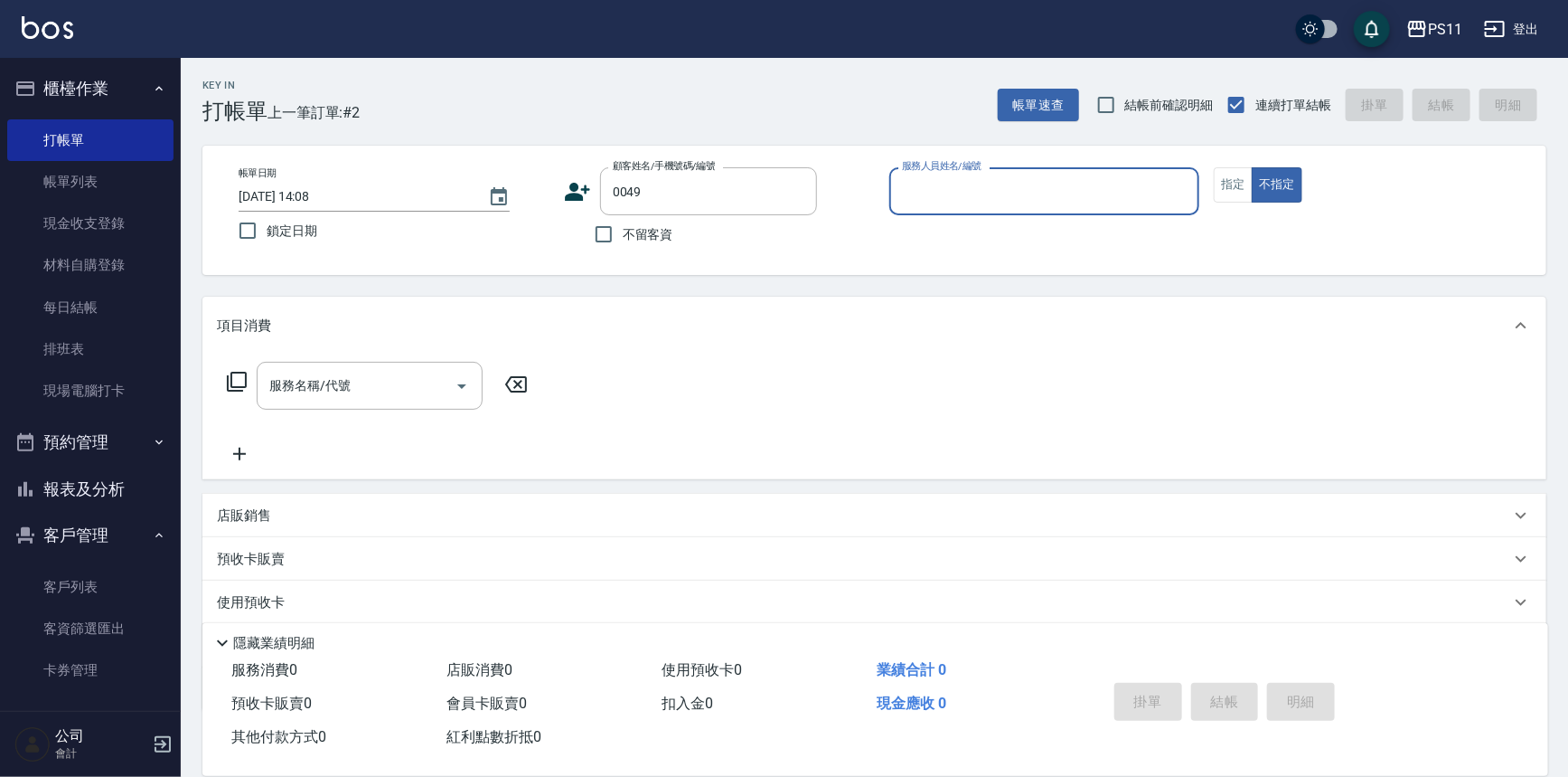
type input "[PERSON_NAME]/0989348850/0049"
click at [795, 190] on icon "Clear" at bounding box center [798, 191] width 18 height 18
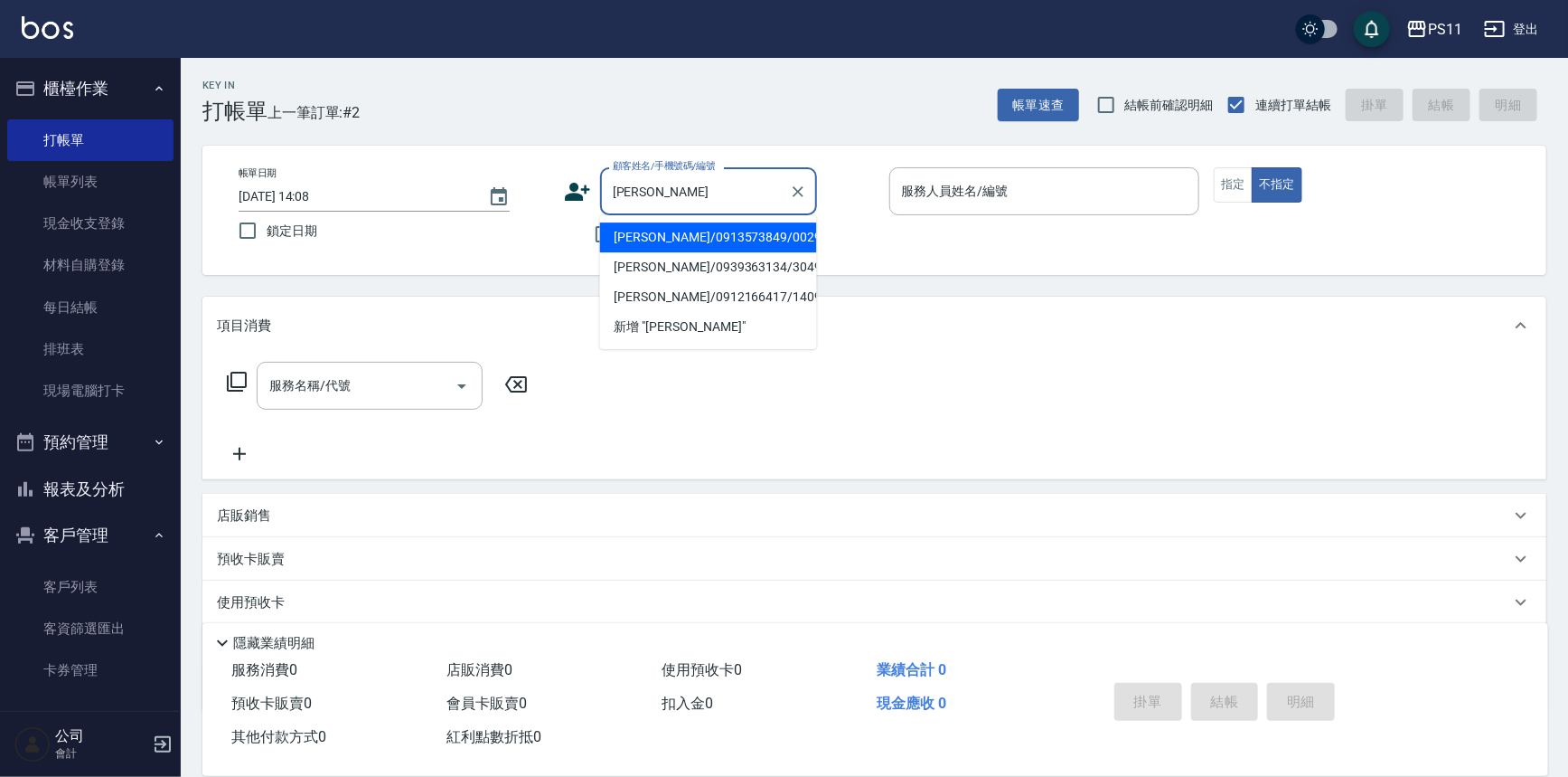
click at [758, 234] on li "[PERSON_NAME]/0913573849/0029" at bounding box center [709, 237] width 217 height 30
type input "[PERSON_NAME]/0913573849/0029"
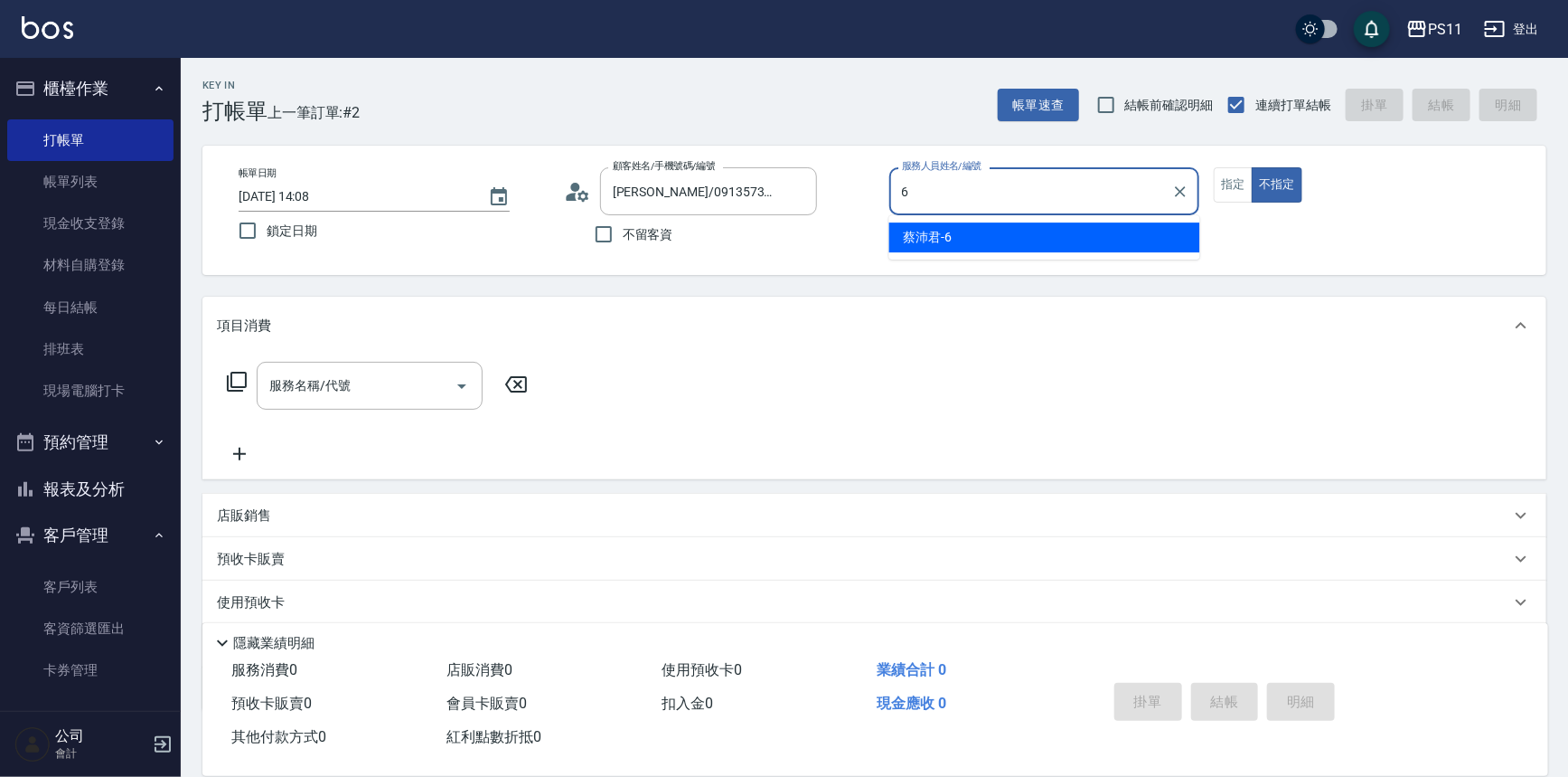
type input "[PERSON_NAME]-6"
type button "false"
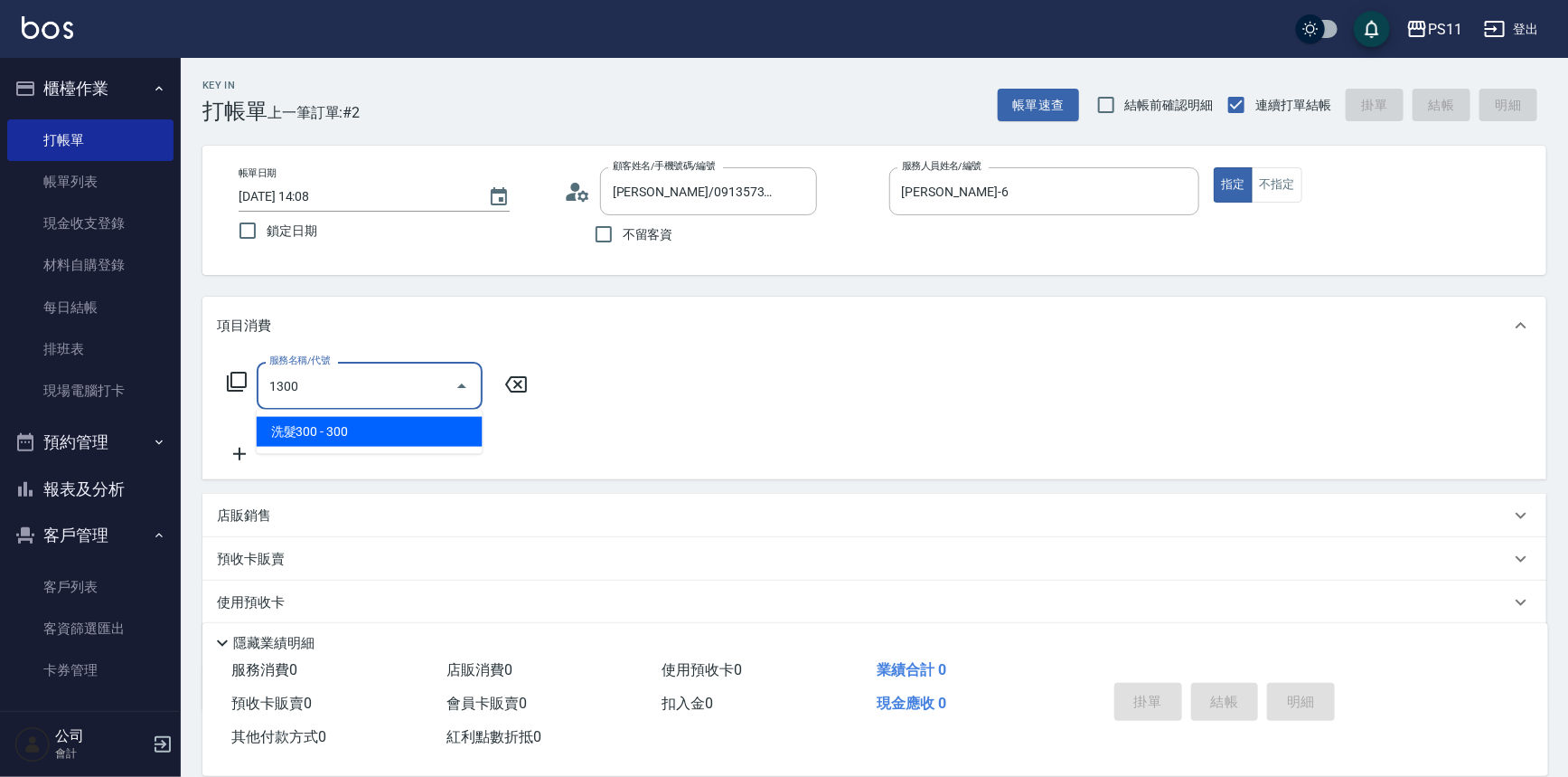
type input "洗髮300(1300)"
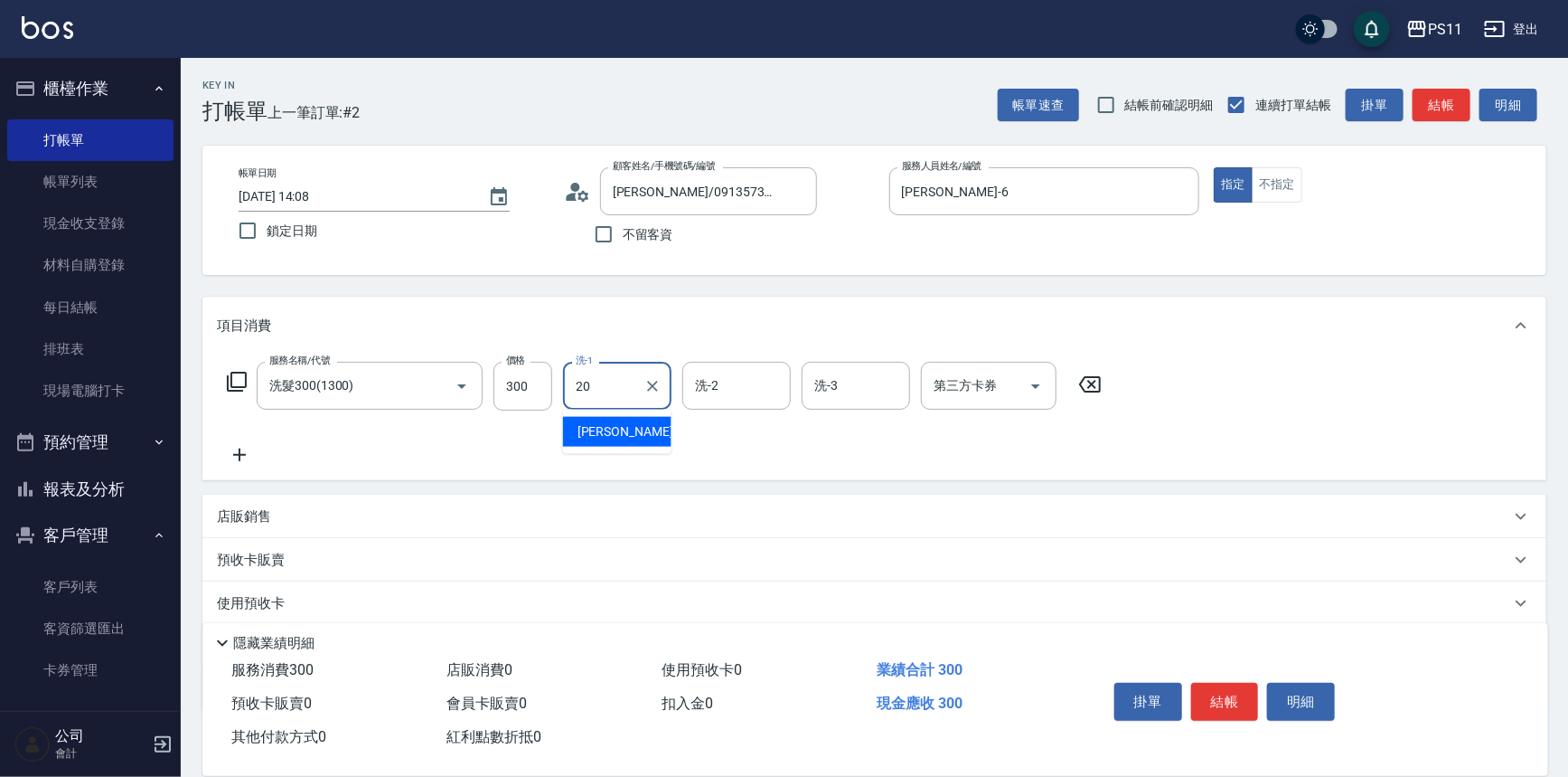
type input "[PERSON_NAME]-20"
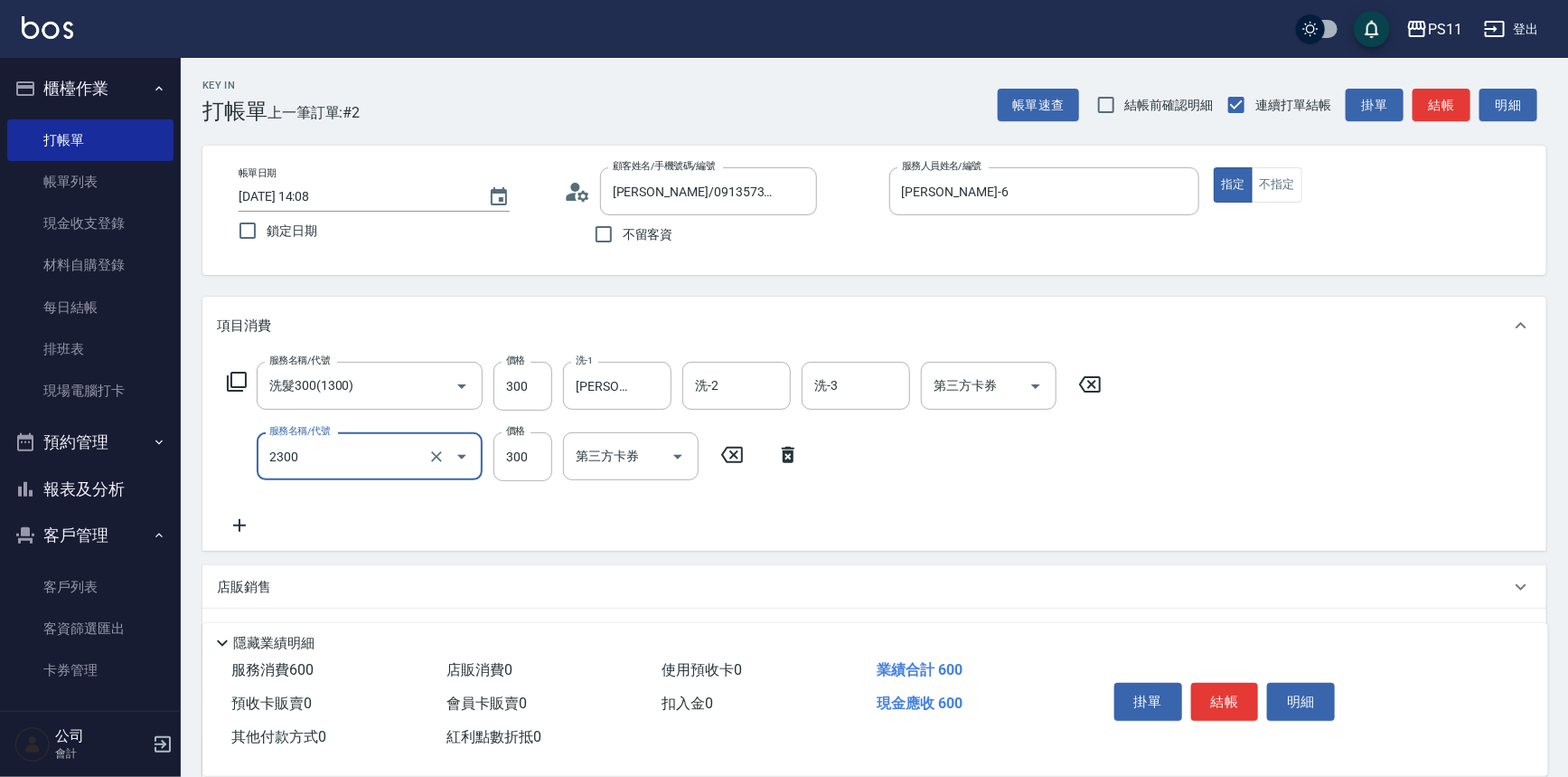
type input "剪髮(2300)"
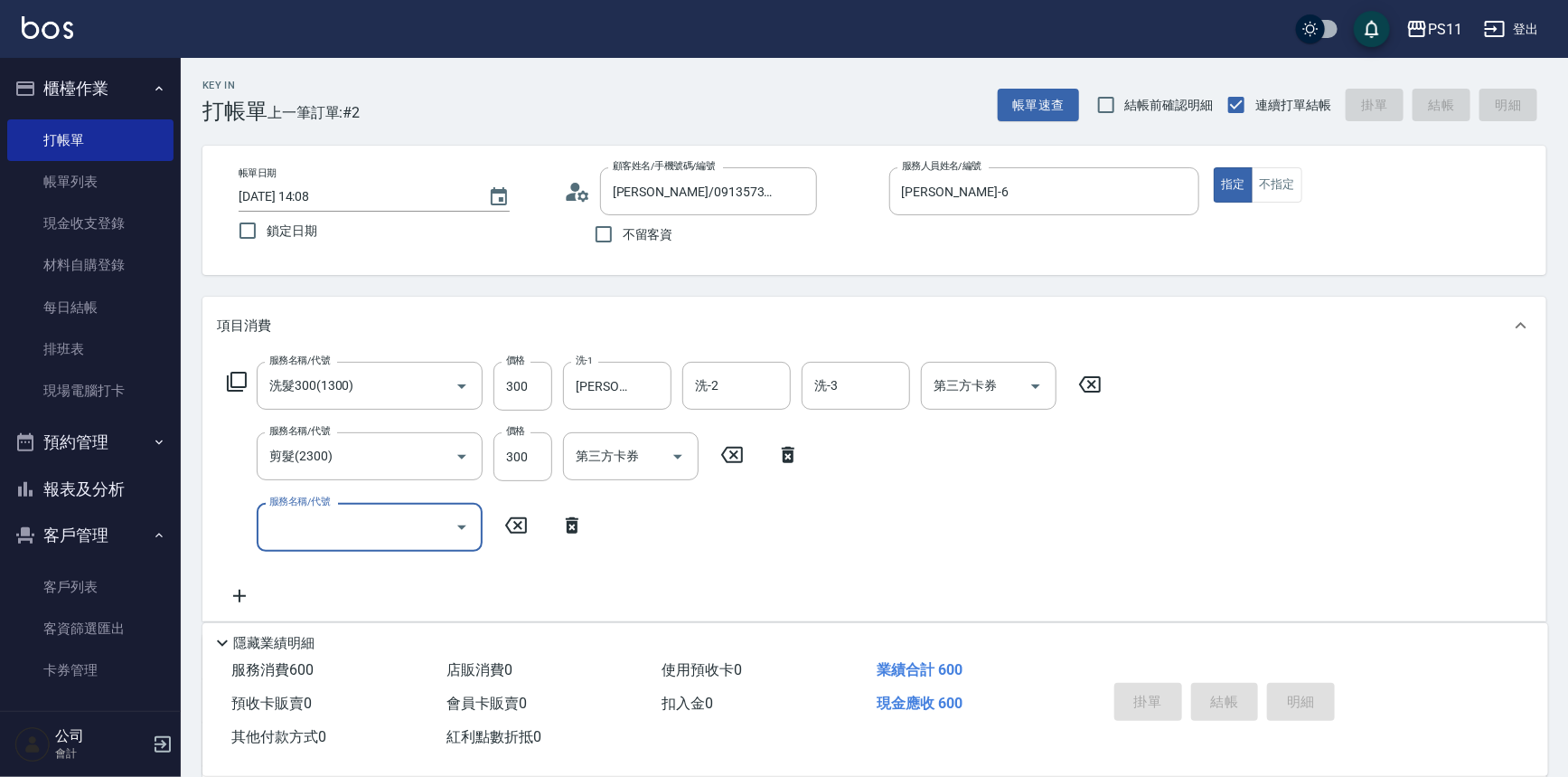
type input "[DATE] 14:10"
